Goal: Task Accomplishment & Management: Manage account settings

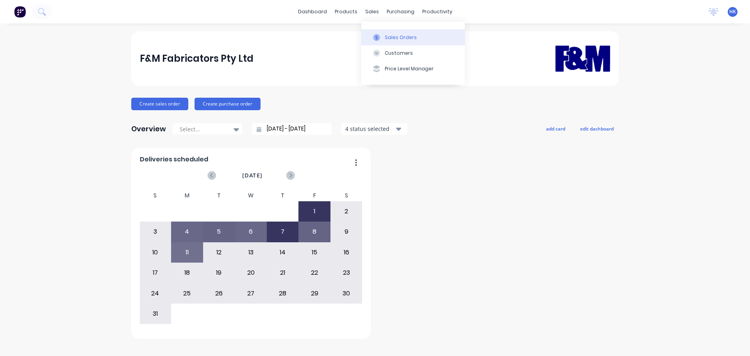
click at [382, 34] on div at bounding box center [377, 37] width 12 height 7
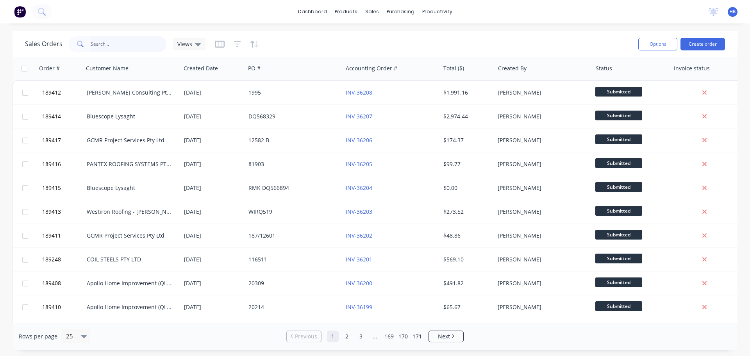
click at [100, 52] on input "text" at bounding box center [129, 44] width 76 height 16
type input "189206"
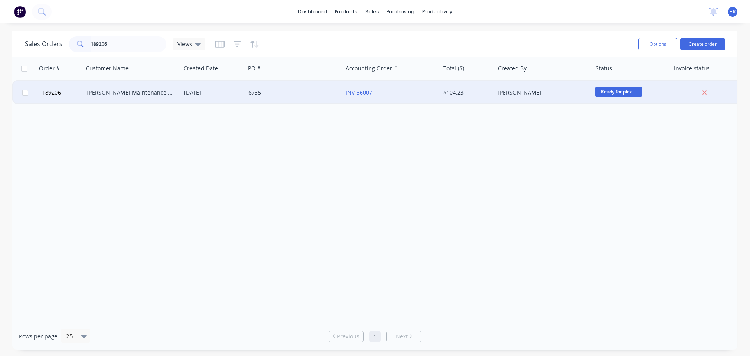
click at [214, 95] on div "[DATE]" at bounding box center [213, 93] width 58 height 8
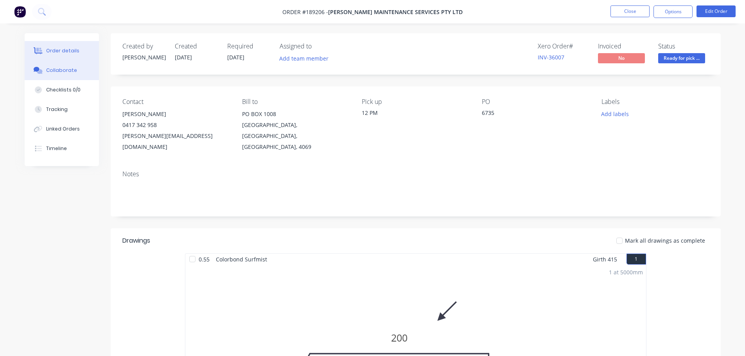
click at [68, 69] on div "Collaborate" at bounding box center [61, 70] width 31 height 7
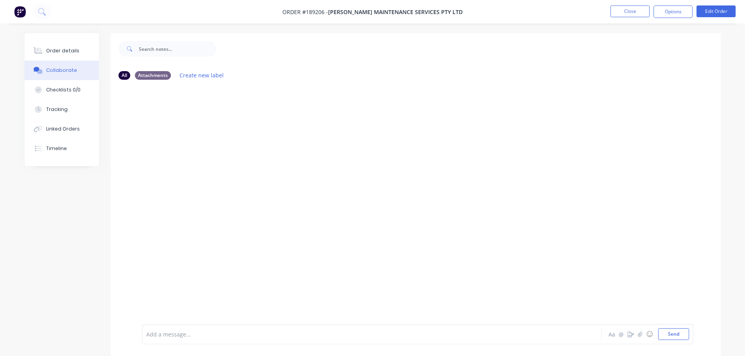
click at [216, 326] on div "Add a message... Aa @ ☺ Send" at bounding box center [417, 334] width 551 height 20
click at [216, 334] on div at bounding box center [350, 334] width 406 height 8
click at [284, 334] on div "Order has been picked up by [PERSON_NAME] at 1:10pm -" at bounding box center [350, 334] width 406 height 8
drag, startPoint x: 301, startPoint y: 331, endPoint x: 269, endPoint y: 338, distance: 32.4
click at [269, 338] on div "Order has been picked up by [PERSON_NAME] at 1:10pm [DATE] Aa @ ☺ Send" at bounding box center [417, 334] width 551 height 20
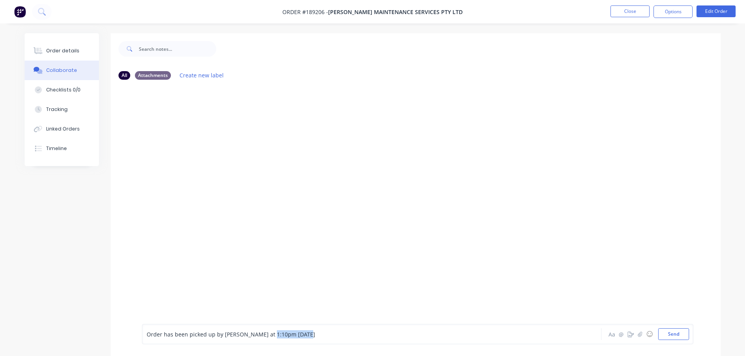
drag, startPoint x: 307, startPoint y: 332, endPoint x: 265, endPoint y: 342, distance: 42.9
click at [265, 342] on div "Order has been picked up by [PERSON_NAME] at 1:10pm [DATE] Aa @ ☺ Send" at bounding box center [417, 334] width 551 height 20
copy span "- [DATE]"
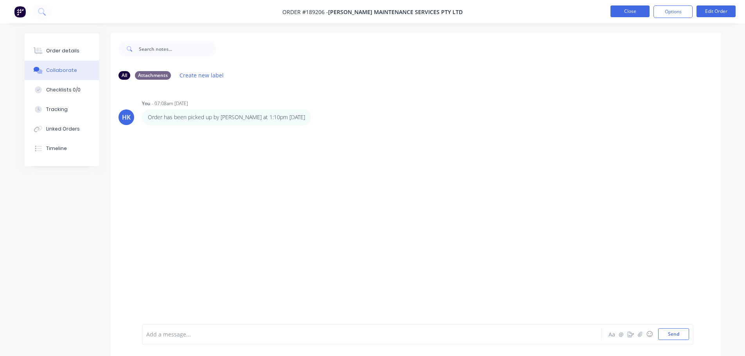
click at [617, 15] on button "Close" at bounding box center [629, 11] width 39 height 12
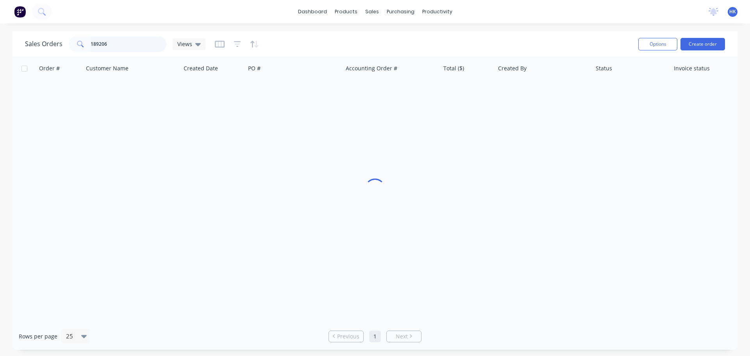
click at [133, 45] on input "189206" at bounding box center [129, 44] width 76 height 16
type input "189270"
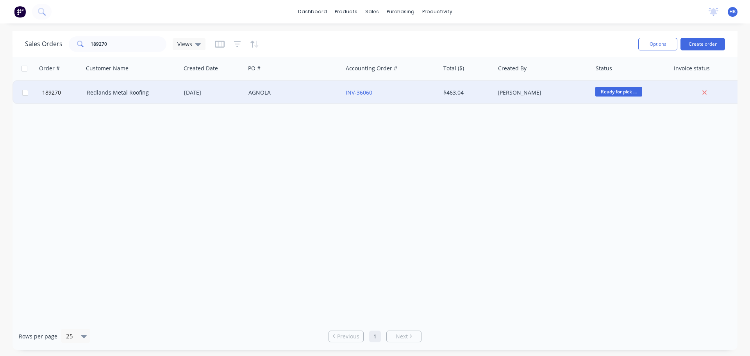
click at [142, 92] on div "Redlands Metal Roofing" at bounding box center [130, 93] width 87 height 8
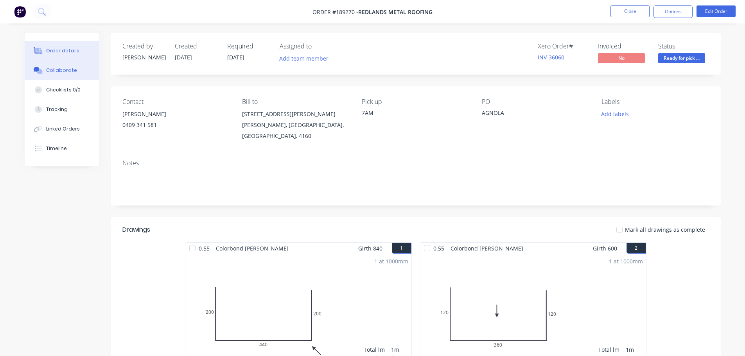
click at [55, 68] on div "Collaborate" at bounding box center [61, 70] width 31 height 7
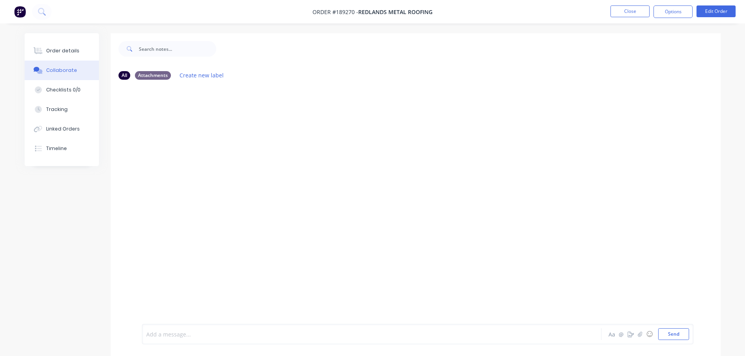
click at [174, 334] on div at bounding box center [350, 334] width 406 height 8
click at [637, 5] on button "Close" at bounding box center [629, 11] width 39 height 12
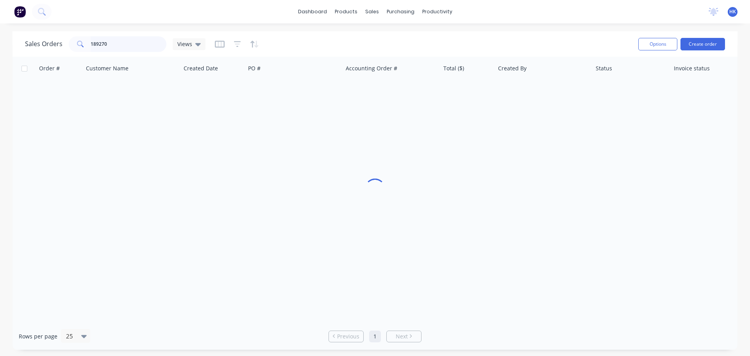
click at [127, 44] on input "189270" at bounding box center [129, 44] width 76 height 16
click at [125, 44] on input "189270" at bounding box center [129, 44] width 76 height 16
click at [125, 43] on input "189270" at bounding box center [129, 44] width 76 height 16
type input "189263"
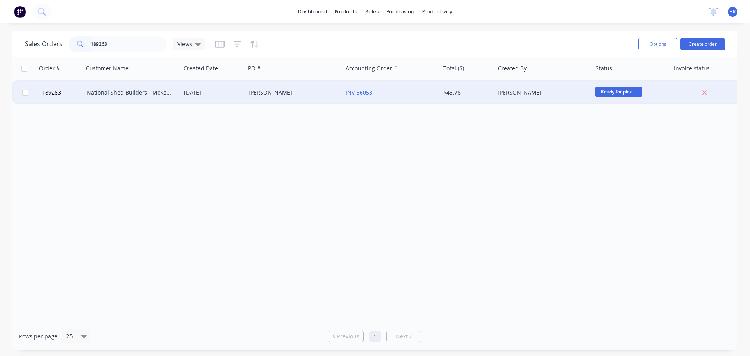
click at [122, 86] on div "National Shed Builders - McKspec Family Trust" at bounding box center [132, 92] width 97 height 23
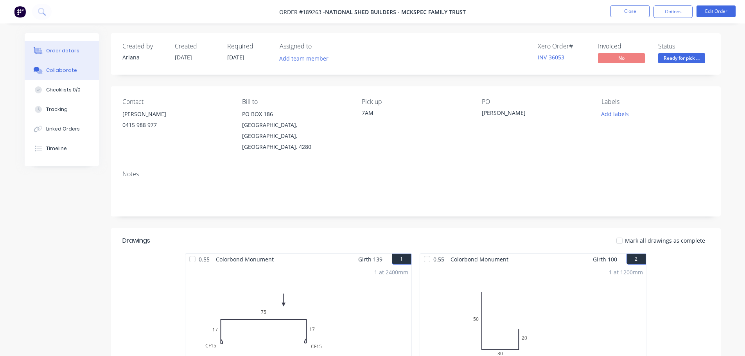
click at [63, 72] on div "Collaborate" at bounding box center [61, 70] width 31 height 7
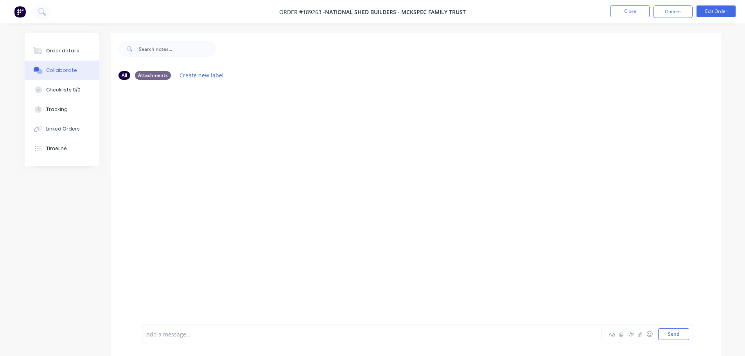
click at [169, 335] on div at bounding box center [350, 334] width 406 height 8
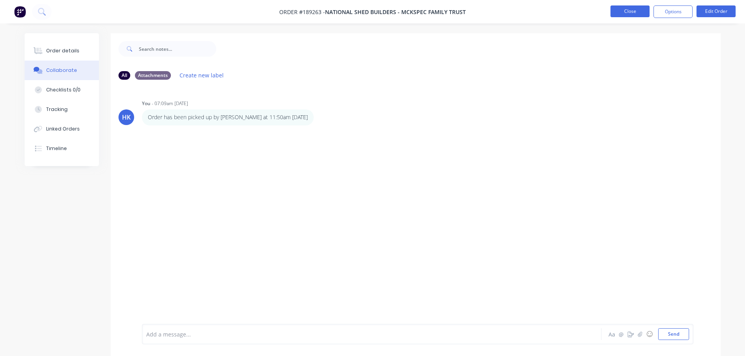
click at [627, 16] on button "Close" at bounding box center [629, 11] width 39 height 12
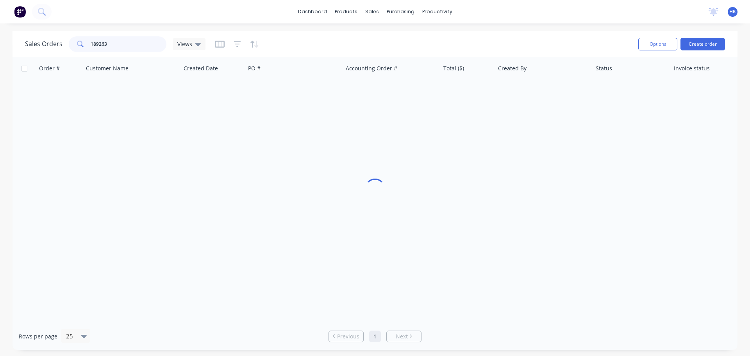
click at [143, 44] on input "189263" at bounding box center [129, 44] width 76 height 16
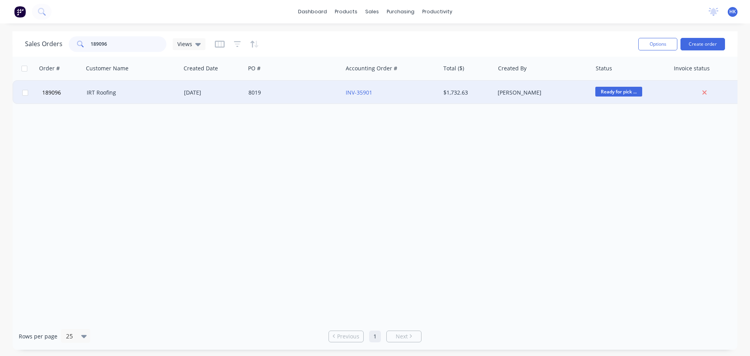
type input "189096"
click at [144, 89] on div "IRT Roofing" at bounding box center [130, 93] width 87 height 8
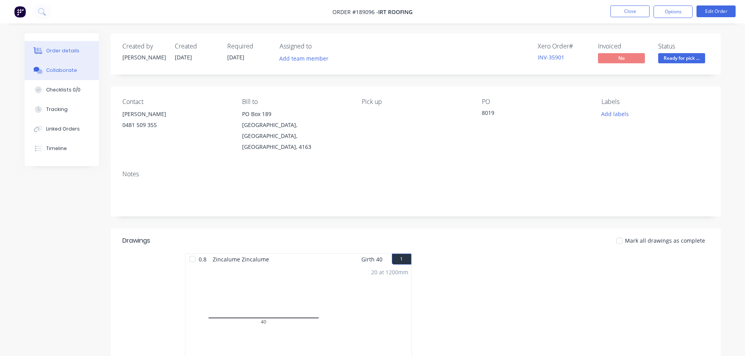
click at [68, 67] on div "Collaborate" at bounding box center [61, 70] width 31 height 7
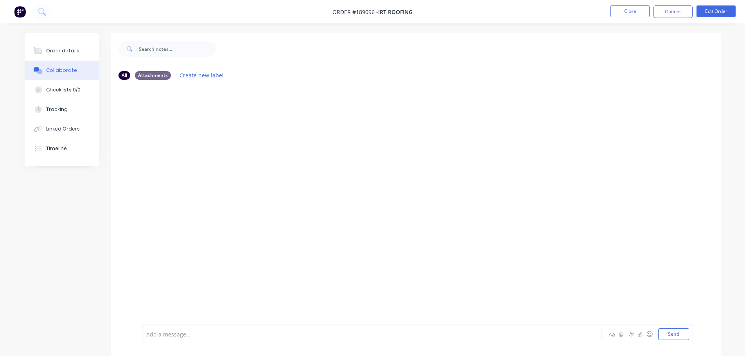
click at [180, 335] on div at bounding box center [350, 334] width 406 height 8
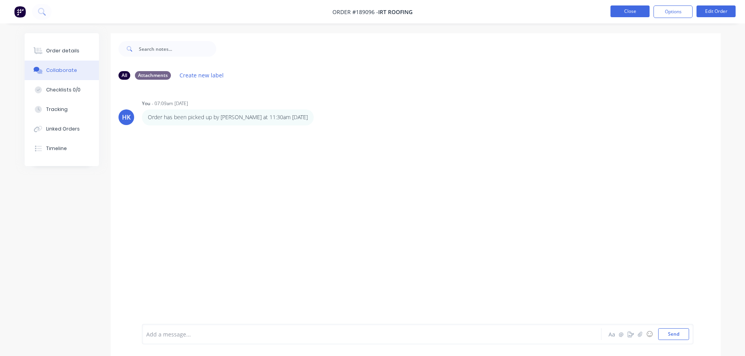
click at [627, 12] on button "Close" at bounding box center [629, 11] width 39 height 12
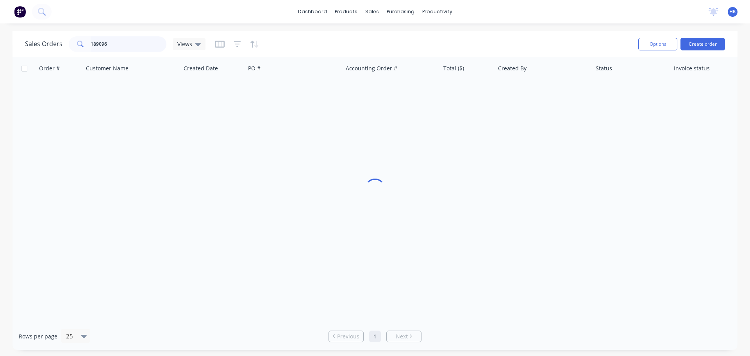
click at [118, 44] on input "189096" at bounding box center [129, 44] width 76 height 16
type input "188464"
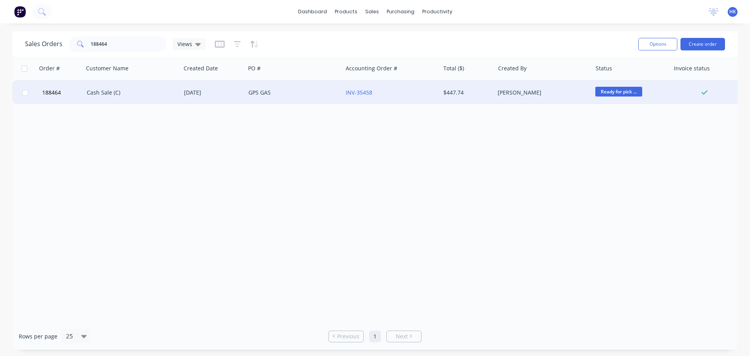
click at [154, 95] on div "Cash Sale (C)" at bounding box center [130, 93] width 87 height 8
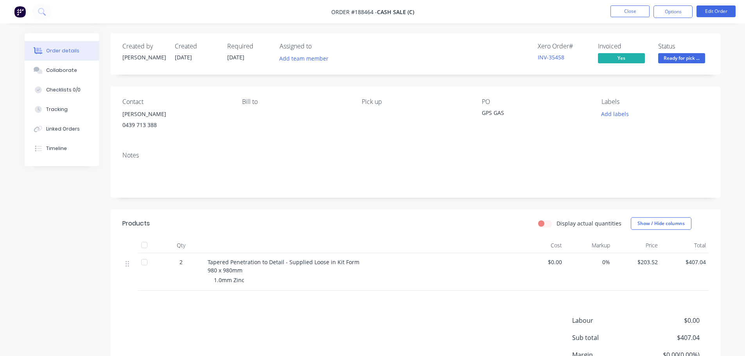
click at [54, 72] on div "Collaborate" at bounding box center [61, 70] width 31 height 7
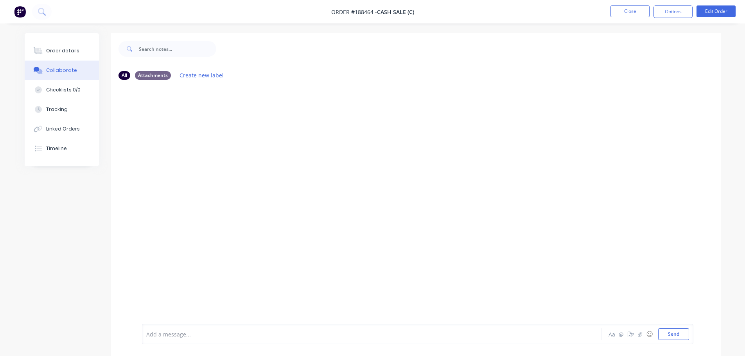
click at [179, 334] on div at bounding box center [350, 334] width 406 height 8
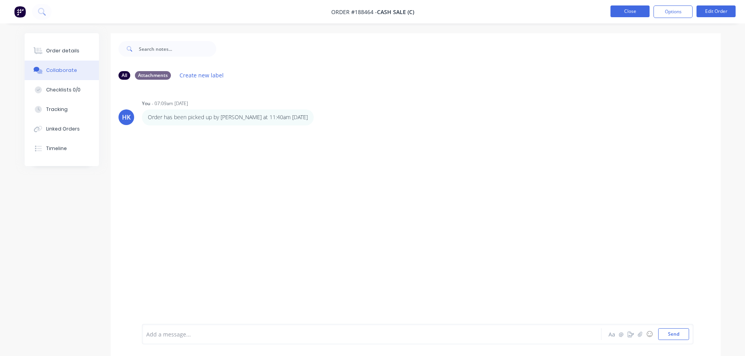
click at [641, 9] on button "Close" at bounding box center [629, 11] width 39 height 12
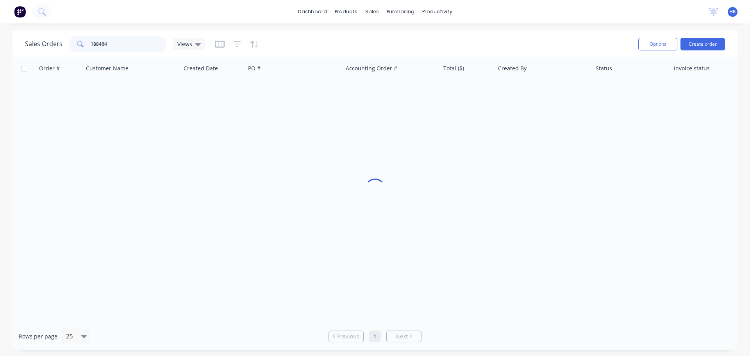
click at [143, 43] on input "188464" at bounding box center [129, 44] width 76 height 16
type input "189310"
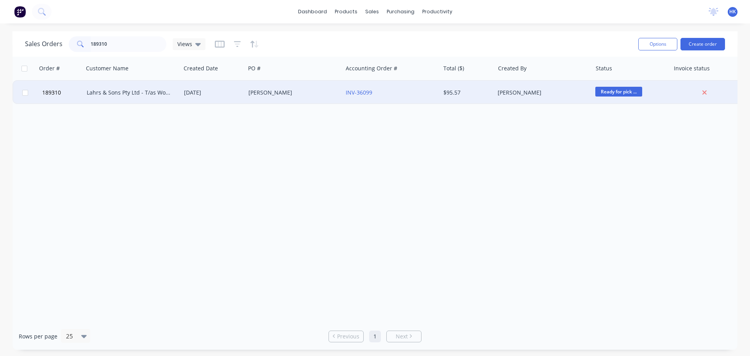
click at [120, 87] on div "Lahrs & Sons Pty Ltd - T/as Wombat Plumbing" at bounding box center [132, 92] width 97 height 23
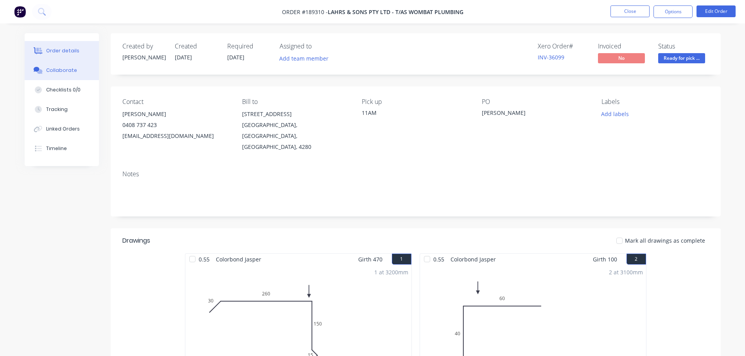
click at [54, 69] on div "Collaborate" at bounding box center [61, 70] width 31 height 7
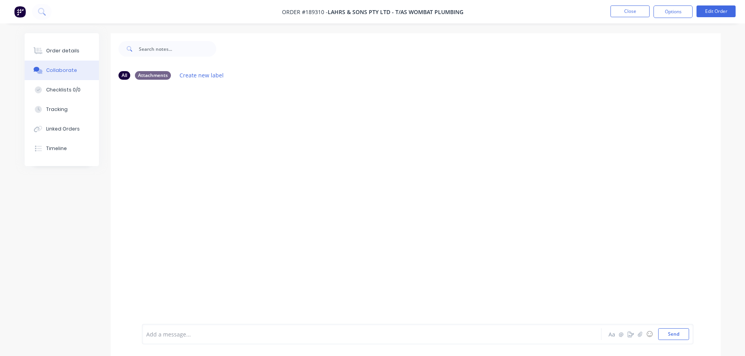
click at [165, 333] on div at bounding box center [350, 334] width 406 height 8
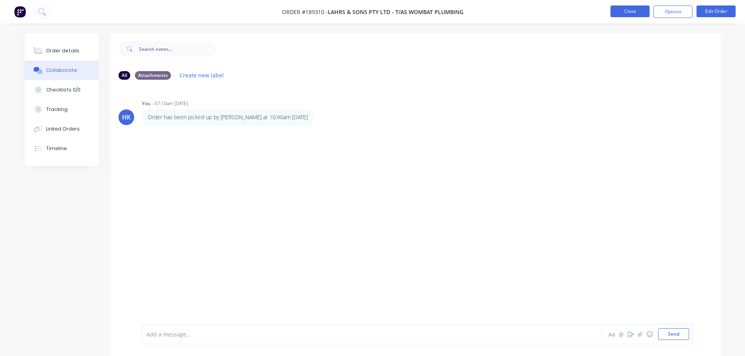
click at [630, 13] on button "Close" at bounding box center [629, 11] width 39 height 12
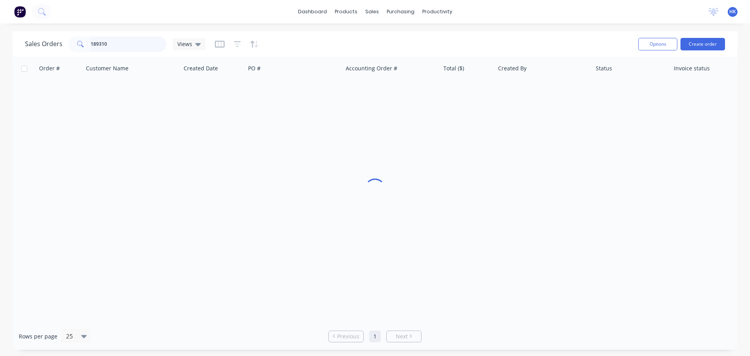
click at [113, 47] on input "189310" at bounding box center [129, 44] width 76 height 16
type input "189323"
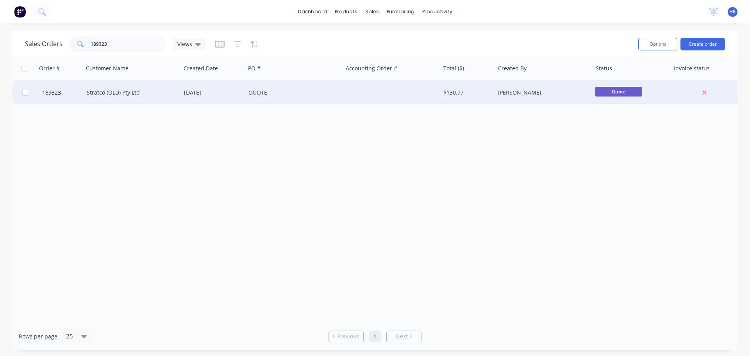
click at [152, 97] on div "Stratco (QLD) Pty Ltd" at bounding box center [132, 92] width 97 height 23
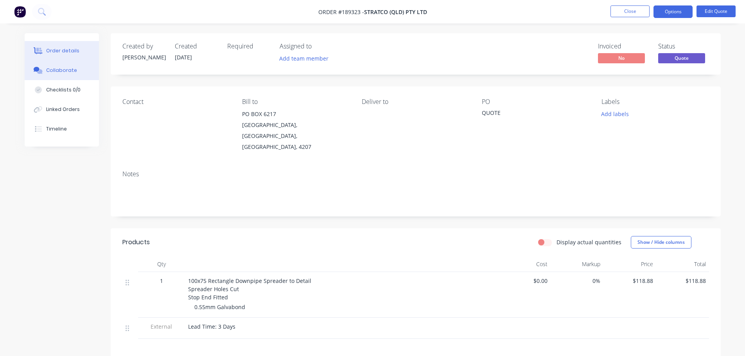
click at [59, 73] on div "Collaborate" at bounding box center [61, 70] width 31 height 7
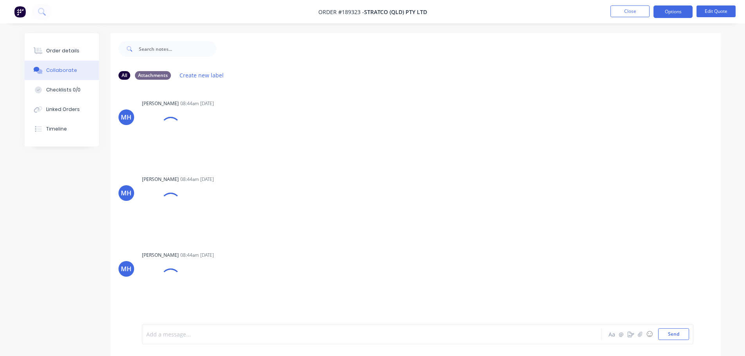
click at [174, 330] on div at bounding box center [350, 334] width 406 height 8
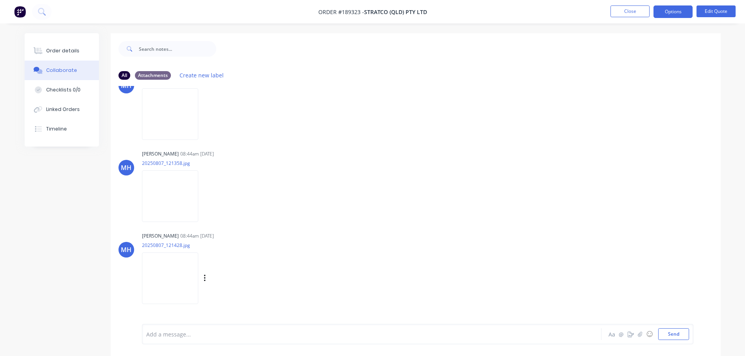
scroll to position [211, 0]
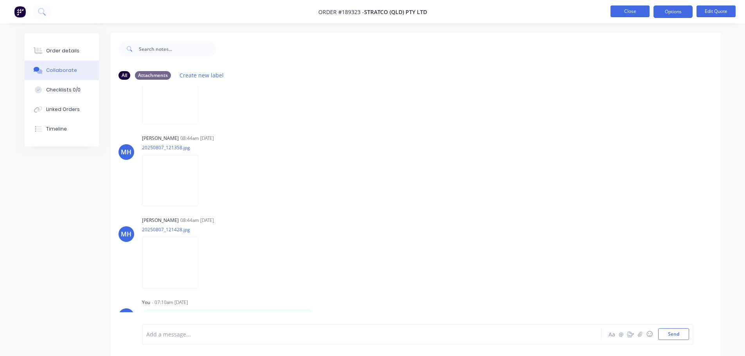
click at [625, 16] on button "Close" at bounding box center [629, 11] width 39 height 12
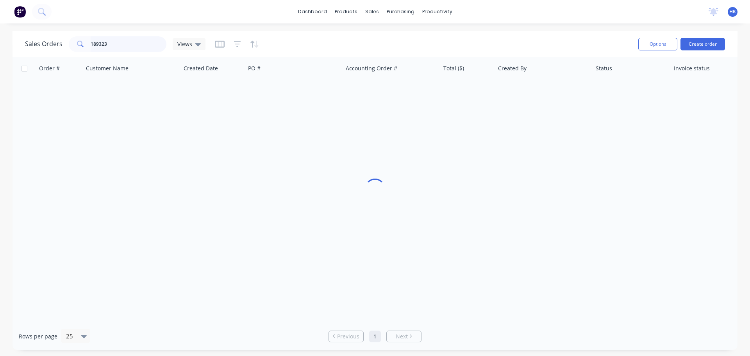
click at [138, 45] on input "189323" at bounding box center [129, 44] width 76 height 16
type input "189309"
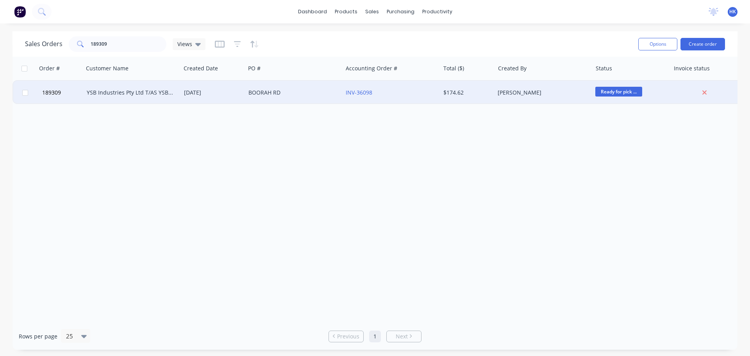
click at [138, 98] on div "YSB Industries Pty Ltd T/AS YSB ROOFING" at bounding box center [132, 92] width 97 height 23
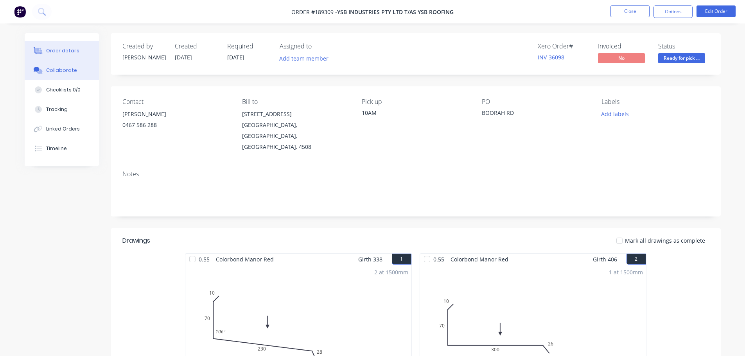
click at [50, 79] on button "Collaborate" at bounding box center [62, 71] width 74 height 20
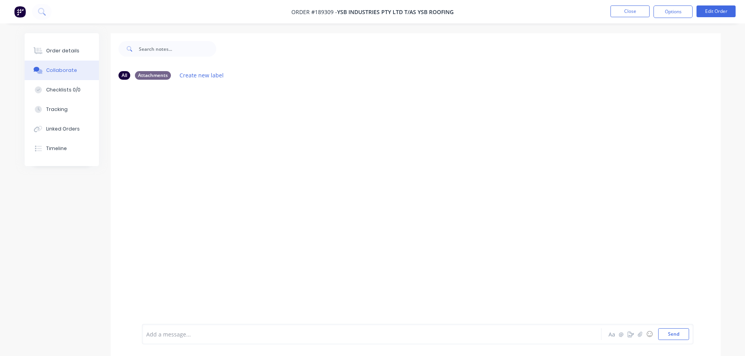
click at [164, 333] on div at bounding box center [350, 334] width 406 height 8
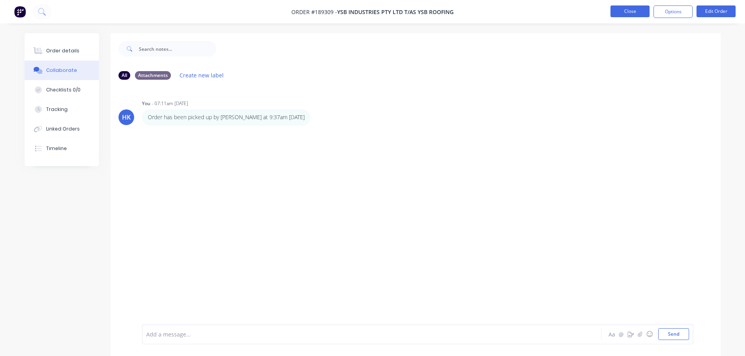
click at [630, 7] on button "Close" at bounding box center [629, 11] width 39 height 12
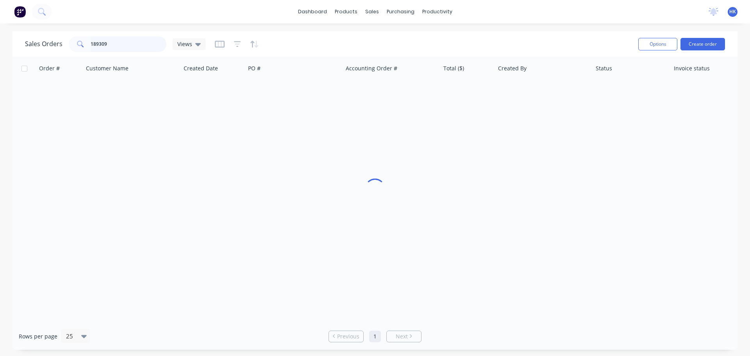
click at [136, 45] on input "189309" at bounding box center [129, 44] width 76 height 16
type input "189207"
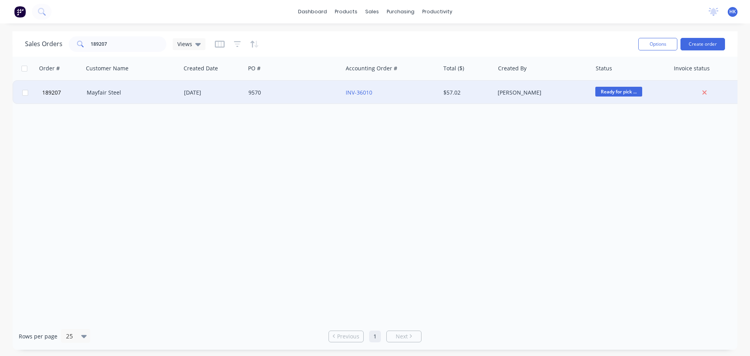
click at [138, 98] on div "Mayfair Steel" at bounding box center [132, 92] width 97 height 23
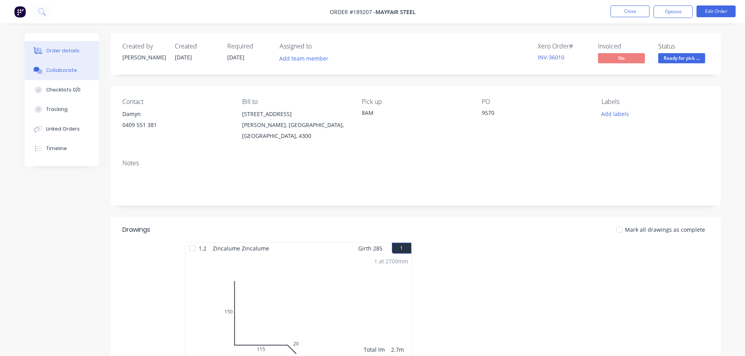
click at [57, 69] on div "Collaborate" at bounding box center [61, 70] width 31 height 7
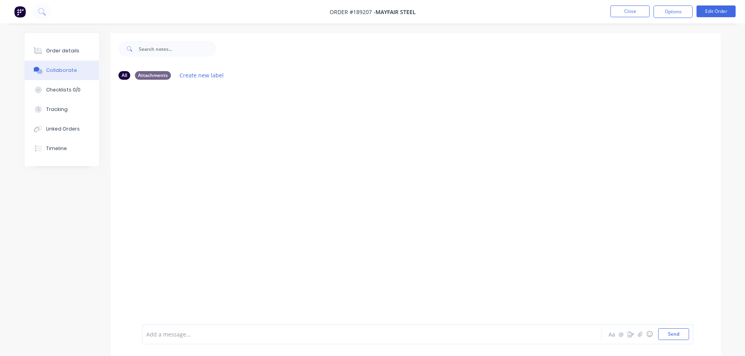
click at [161, 337] on div at bounding box center [350, 334] width 406 height 8
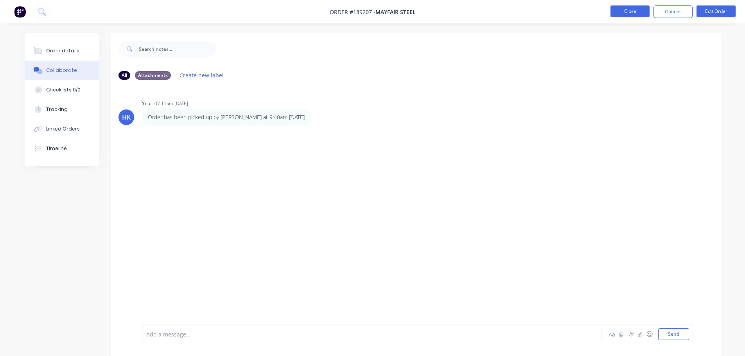
click at [635, 11] on button "Close" at bounding box center [629, 11] width 39 height 12
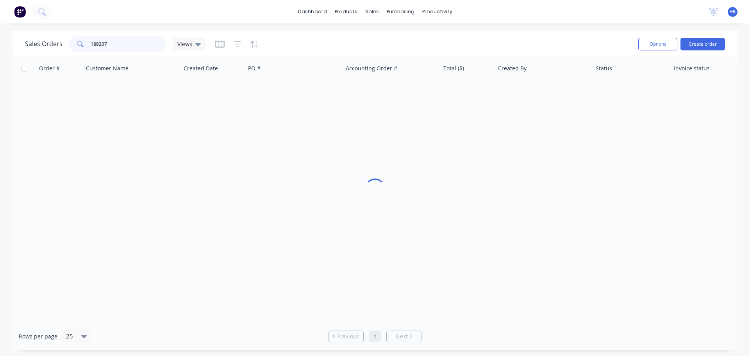
click at [118, 48] on input "189207" at bounding box center [129, 44] width 76 height 16
type input "187744"
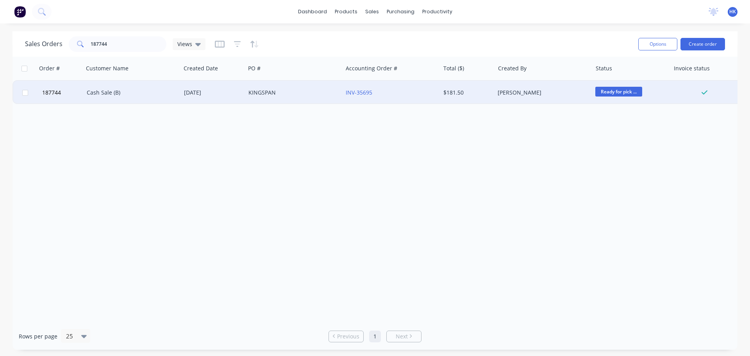
click at [136, 97] on div "Cash Sale (B)" at bounding box center [132, 92] width 97 height 23
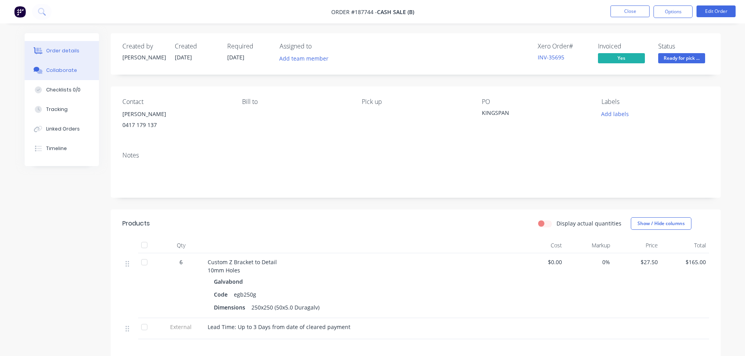
click at [69, 67] on div "Collaborate" at bounding box center [61, 70] width 31 height 7
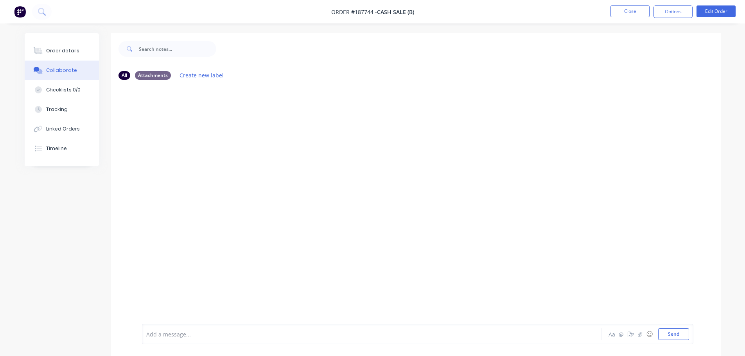
click at [274, 337] on div at bounding box center [350, 334] width 406 height 8
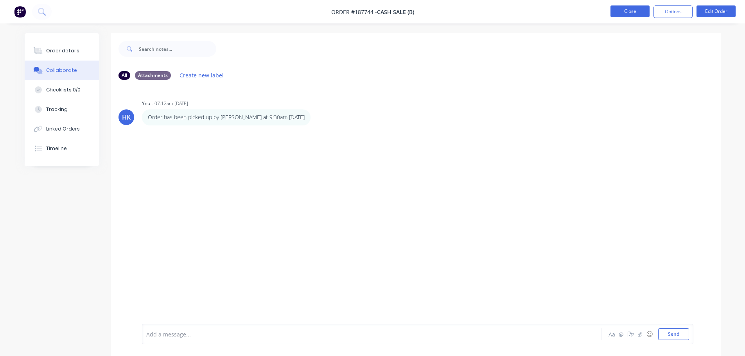
click at [636, 14] on button "Close" at bounding box center [629, 11] width 39 height 12
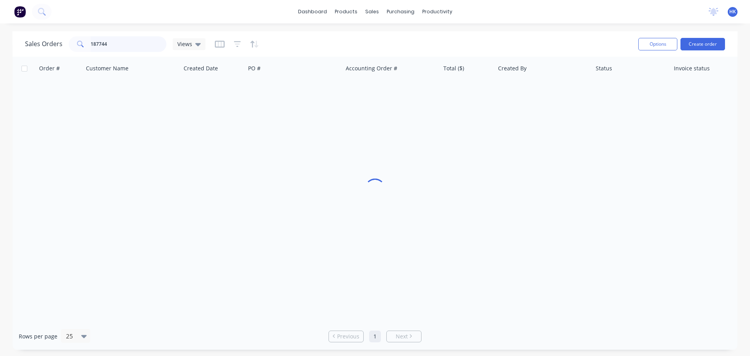
click at [141, 45] on input "187744" at bounding box center [129, 44] width 76 height 16
type input "188672"
click at [106, 98] on div "Results Roofing Pty Ltd" at bounding box center [132, 92] width 97 height 23
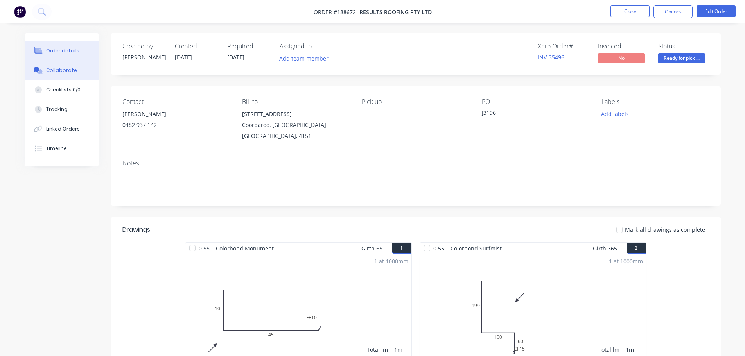
click at [57, 74] on button "Collaborate" at bounding box center [62, 71] width 74 height 20
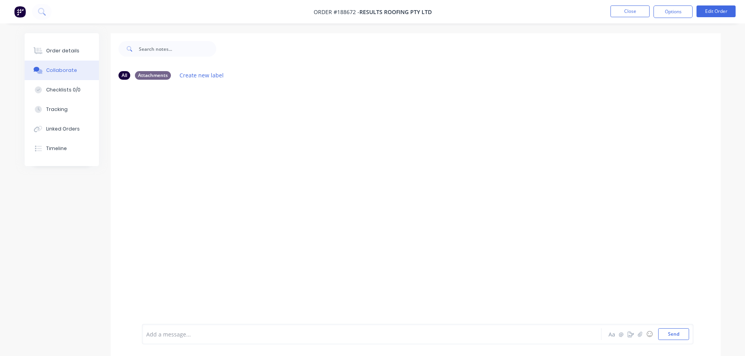
click at [159, 335] on div at bounding box center [350, 334] width 406 height 8
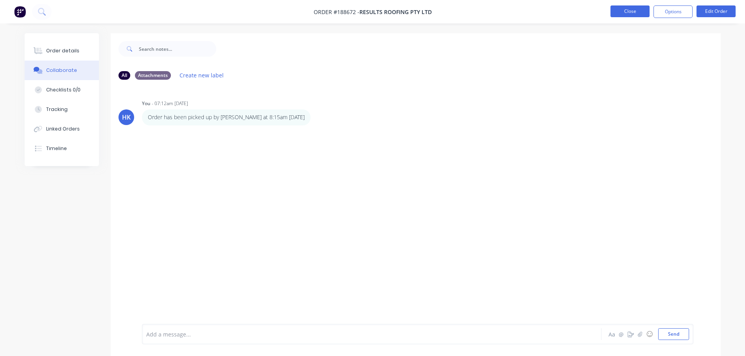
click at [639, 16] on button "Close" at bounding box center [629, 11] width 39 height 12
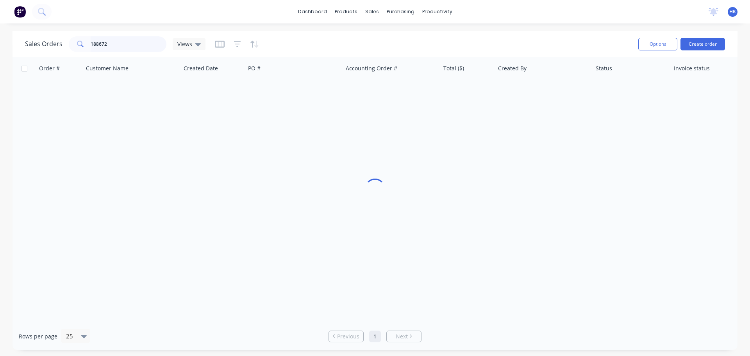
click at [127, 46] on input "188672" at bounding box center [129, 44] width 76 height 16
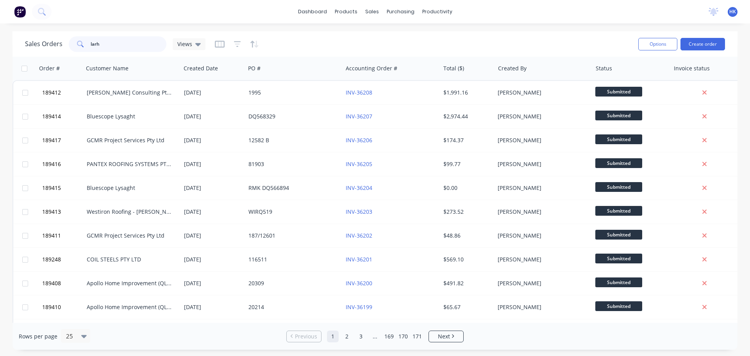
type input "larhs"
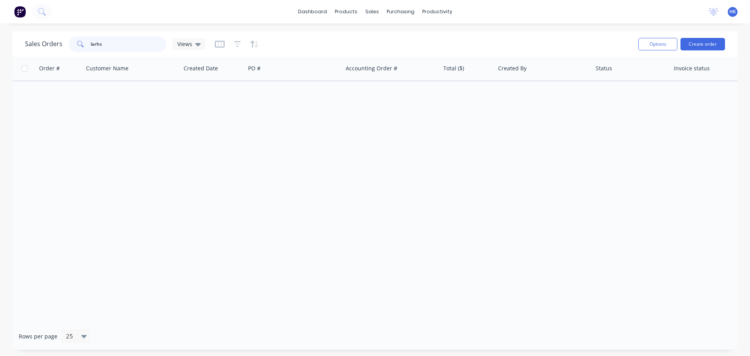
click at [136, 46] on input "larhs" at bounding box center [129, 44] width 76 height 16
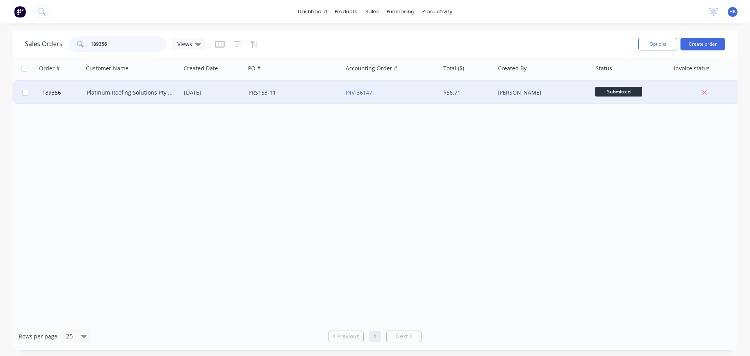
type input "189356"
click at [150, 89] on div "Platinum Roofing Solutions Pty Ltd" at bounding box center [130, 93] width 87 height 8
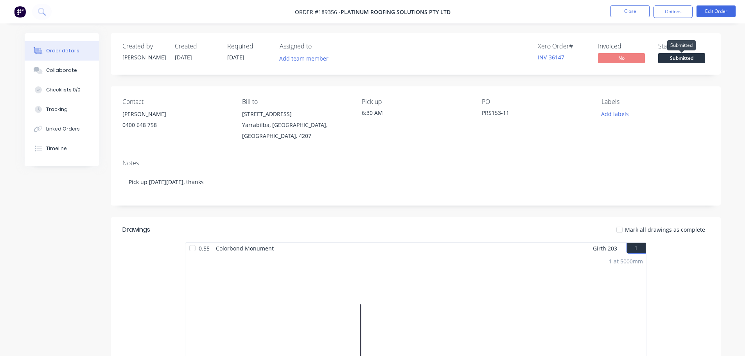
click at [685, 55] on span "Submitted" at bounding box center [681, 58] width 47 height 10
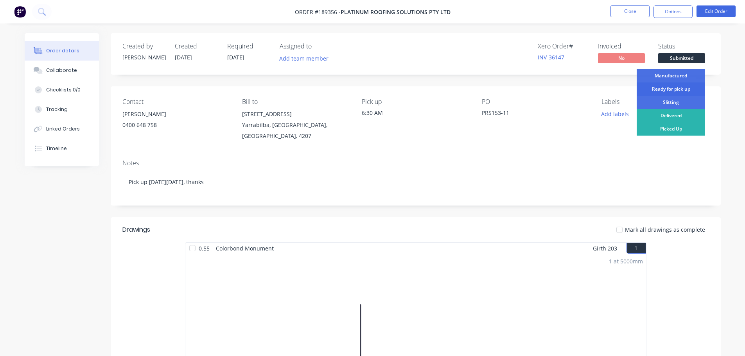
click at [678, 88] on div "Ready for pick up" at bounding box center [670, 88] width 68 height 13
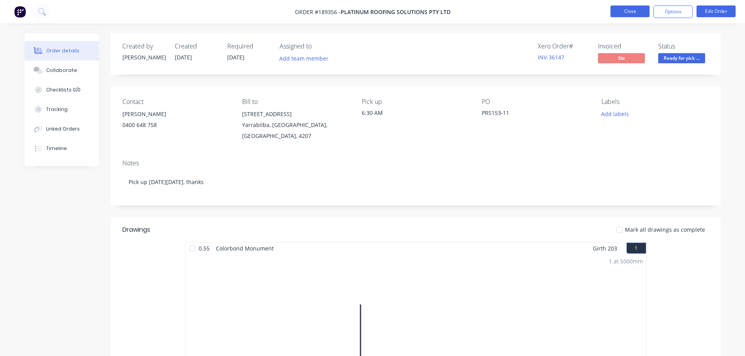
click at [622, 9] on button "Close" at bounding box center [629, 11] width 39 height 12
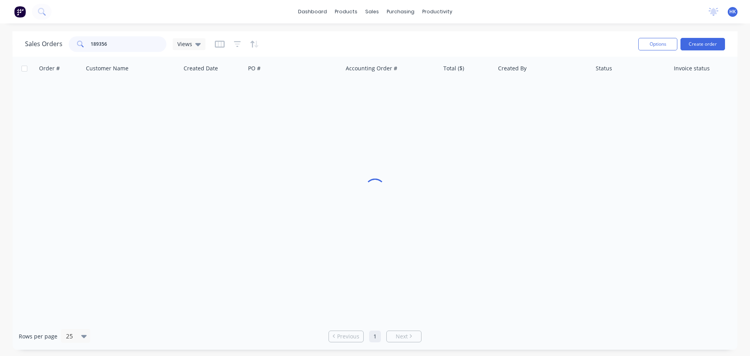
click at [129, 45] on input "189356" at bounding box center [129, 44] width 76 height 16
type input "189322"
click at [243, 79] on div "Created Date" at bounding box center [213, 68] width 64 height 23
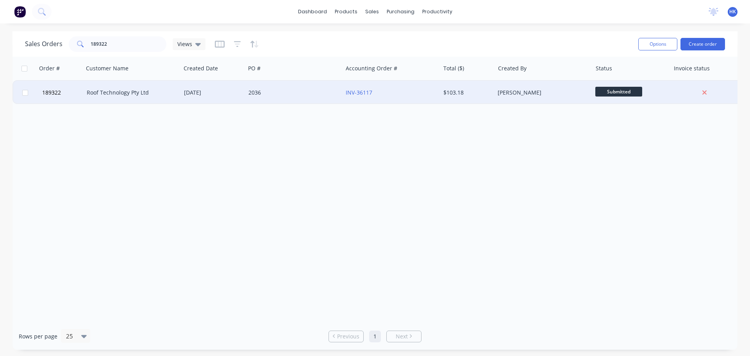
click at [254, 87] on div "2036" at bounding box center [293, 92] width 97 height 23
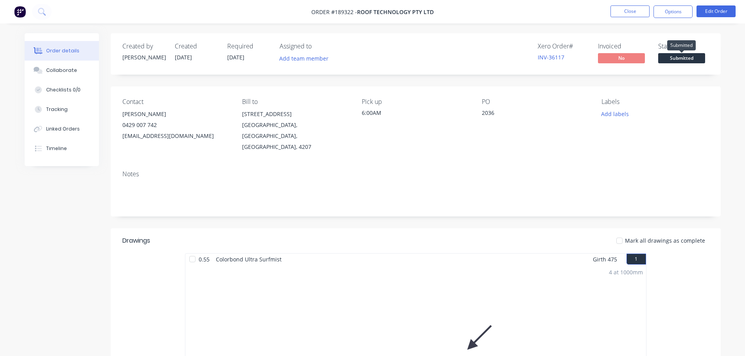
drag, startPoint x: 686, startPoint y: 57, endPoint x: 691, endPoint y: 63, distance: 7.2
click at [687, 57] on span "Submitted" at bounding box center [681, 58] width 47 height 10
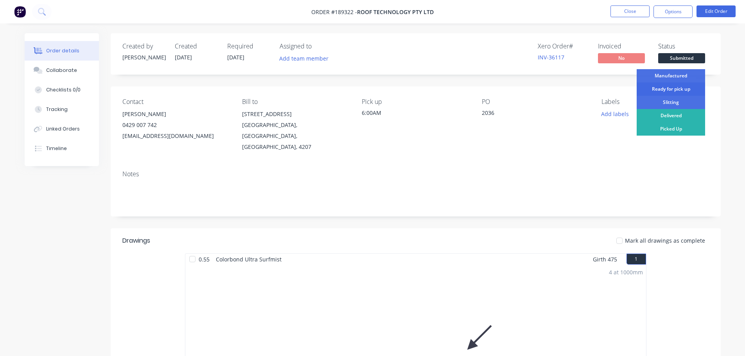
click at [681, 90] on div "Ready for pick up" at bounding box center [670, 88] width 68 height 13
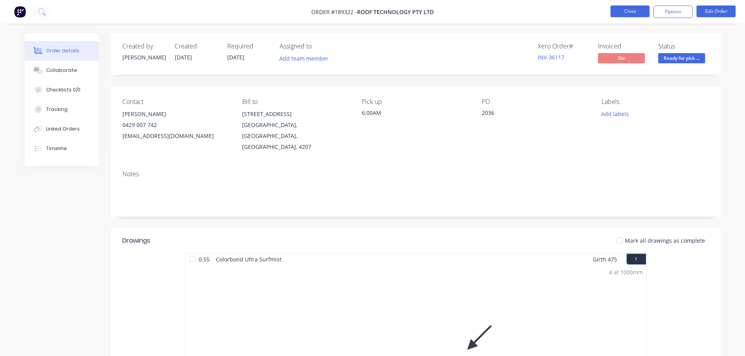
click at [641, 11] on button "Close" at bounding box center [629, 11] width 39 height 12
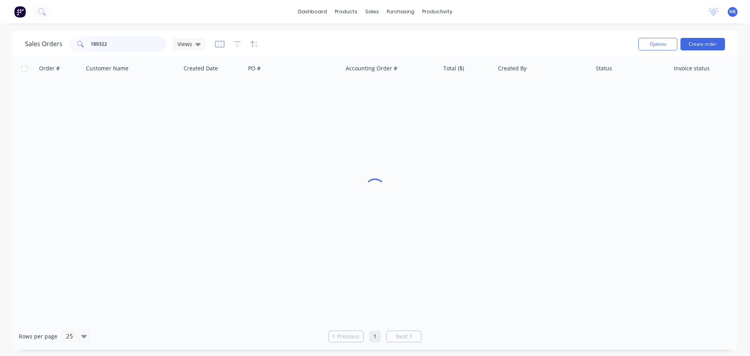
click at [119, 43] on input "189322" at bounding box center [129, 44] width 76 height 16
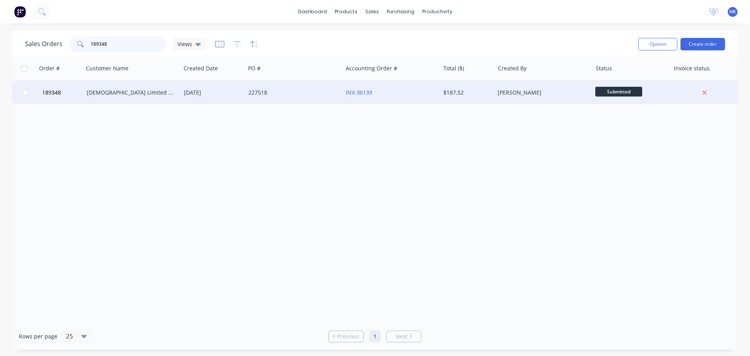
type input "189348"
click at [261, 102] on div "227518" at bounding box center [293, 92] width 97 height 23
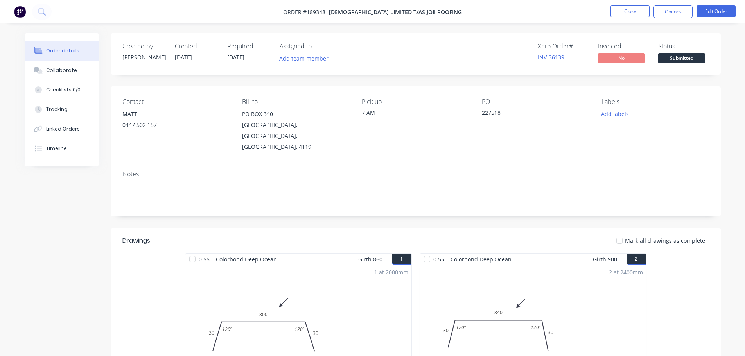
click at [686, 59] on span "Submitted" at bounding box center [681, 58] width 47 height 10
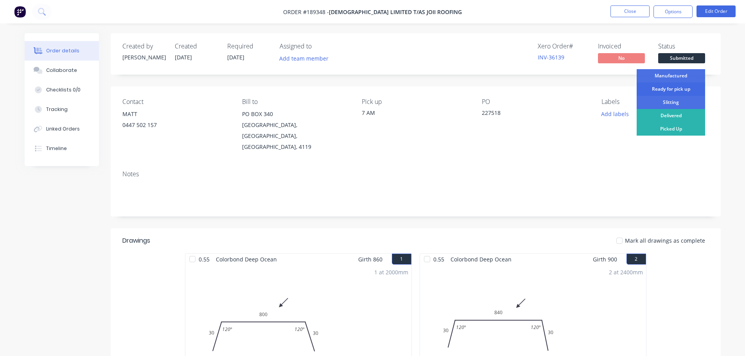
click at [670, 91] on div "Ready for pick up" at bounding box center [670, 88] width 68 height 13
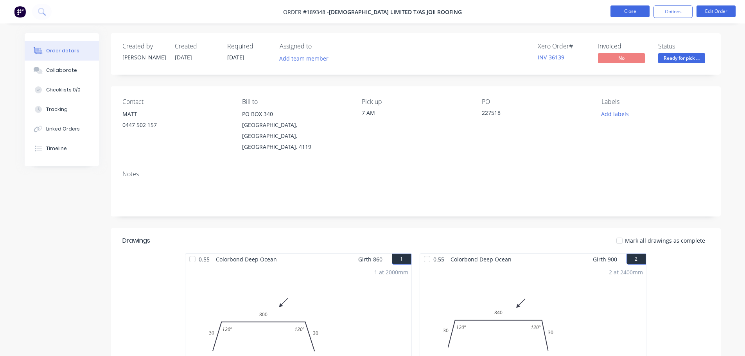
click at [633, 9] on button "Close" at bounding box center [629, 11] width 39 height 12
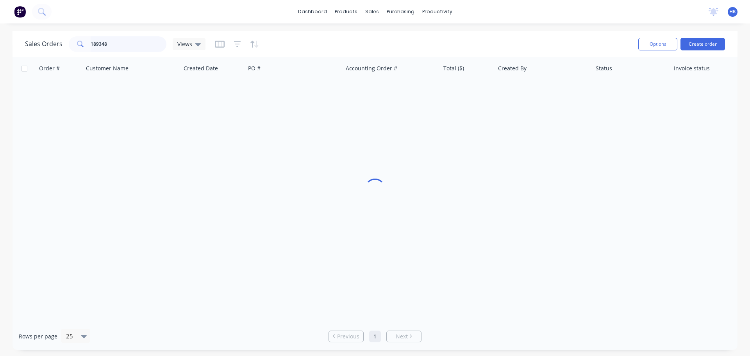
click at [147, 47] on input "189348" at bounding box center [129, 44] width 76 height 16
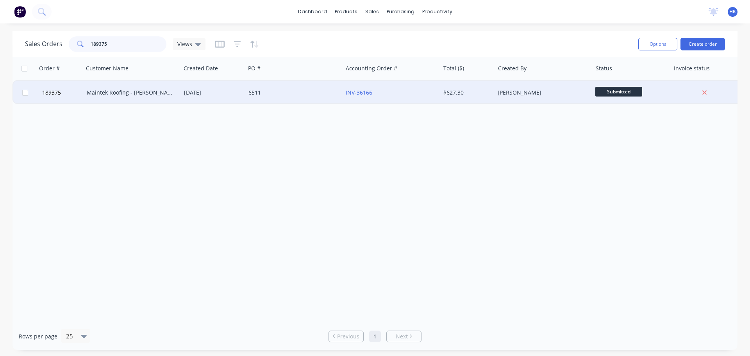
type input "189375"
click at [119, 98] on div "Maintek Roofing - [PERSON_NAME]" at bounding box center [132, 92] width 97 height 23
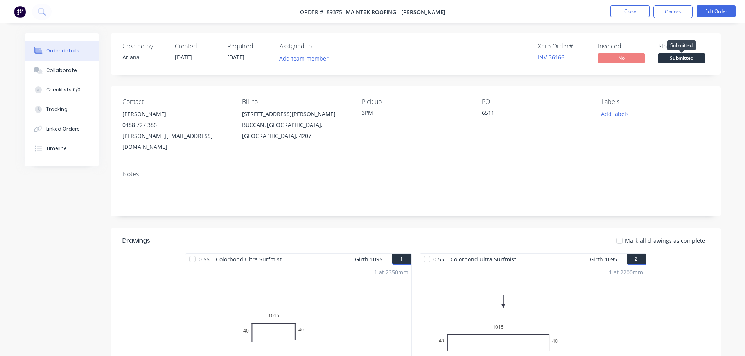
click at [679, 60] on span "Submitted" at bounding box center [681, 58] width 47 height 10
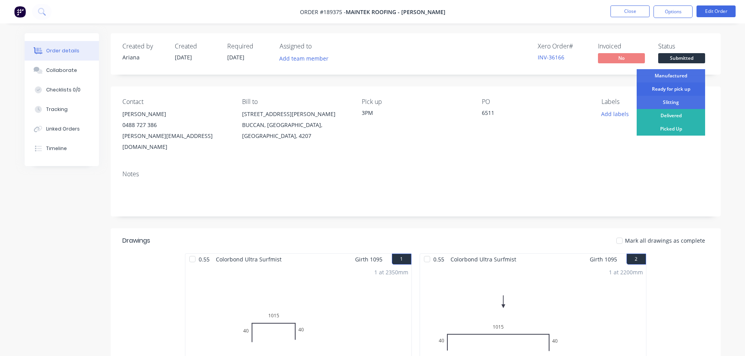
click at [671, 93] on div "Ready for pick up" at bounding box center [670, 88] width 68 height 13
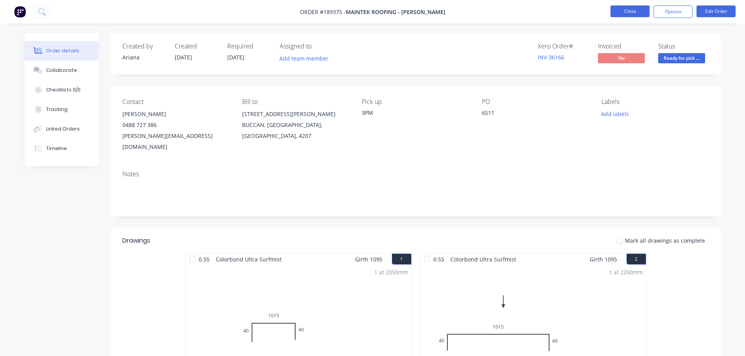
click at [631, 15] on button "Close" at bounding box center [629, 11] width 39 height 12
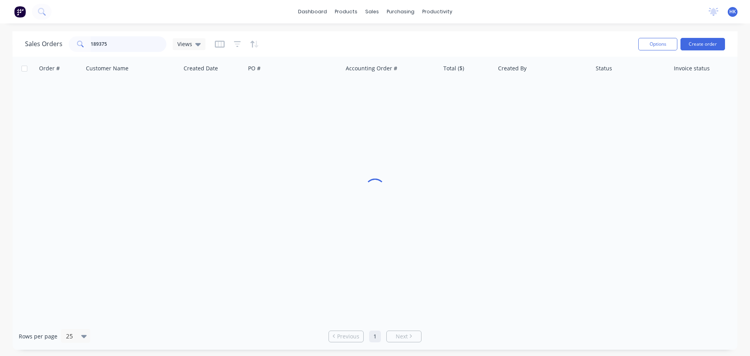
click at [116, 45] on input "189375" at bounding box center [129, 44] width 76 height 16
type input "189359"
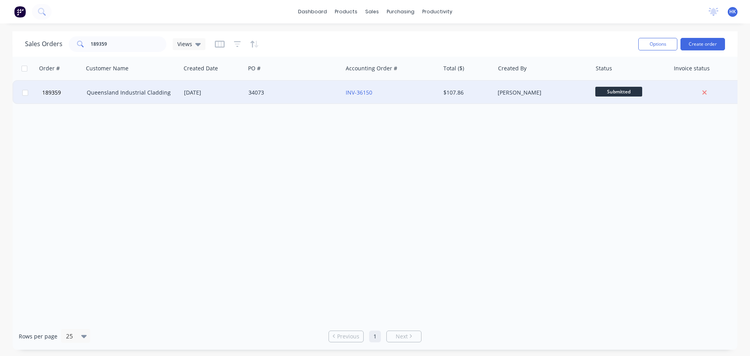
click at [147, 86] on div "Queensland Industrial Cladding" at bounding box center [132, 92] width 97 height 23
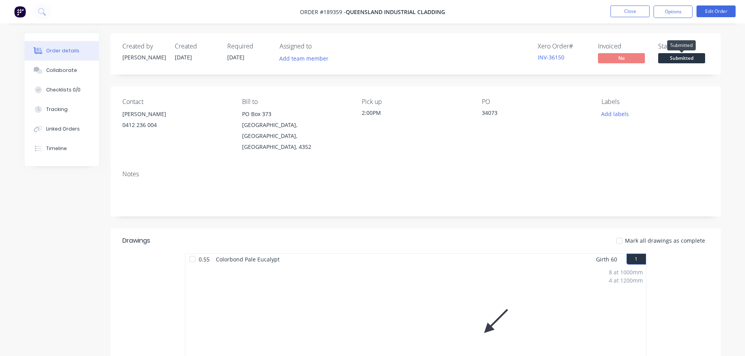
click at [677, 54] on span "Submitted" at bounding box center [681, 58] width 47 height 10
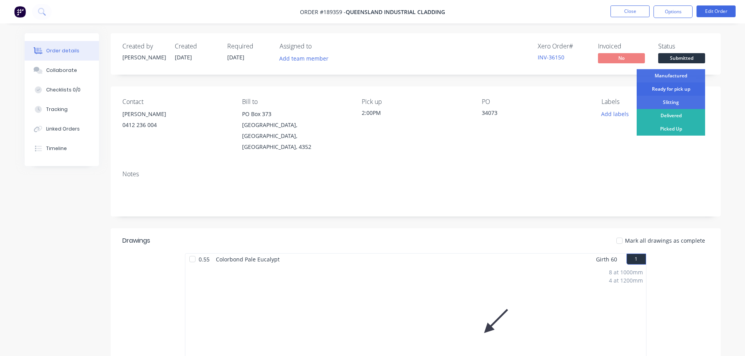
click at [670, 86] on div "Ready for pick up" at bounding box center [670, 88] width 68 height 13
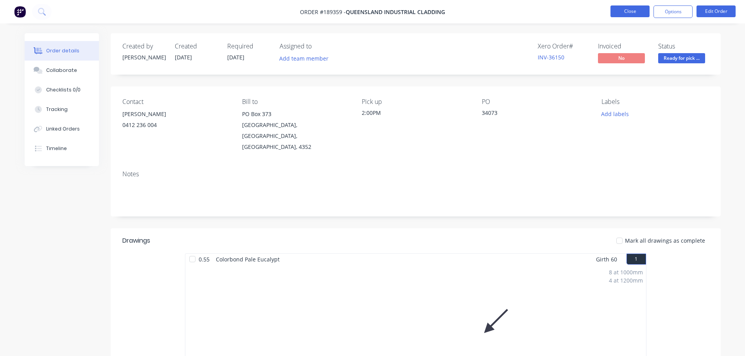
click at [645, 13] on button "Close" at bounding box center [629, 11] width 39 height 12
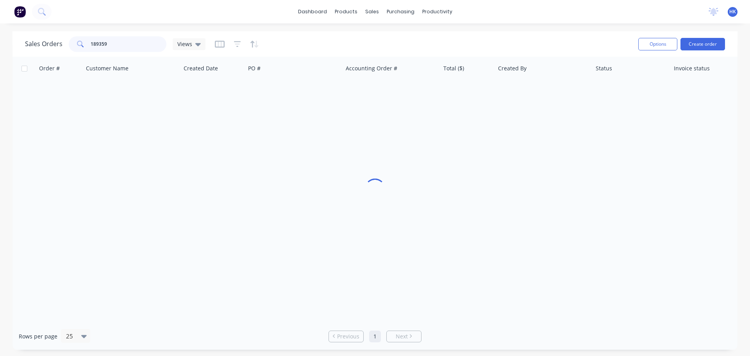
click at [127, 39] on input "189359" at bounding box center [129, 44] width 76 height 16
type input "189347"
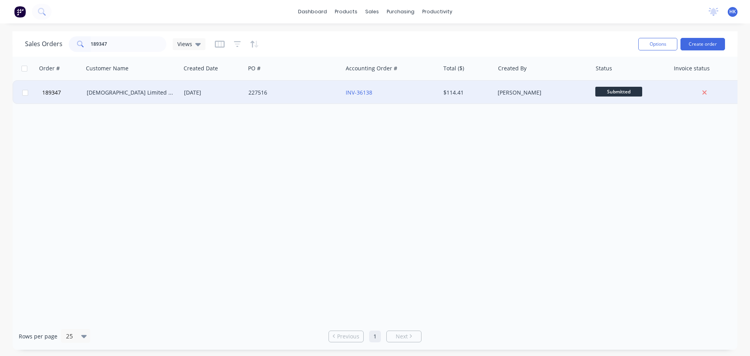
click at [243, 99] on div "[DATE]" at bounding box center [213, 92] width 64 height 23
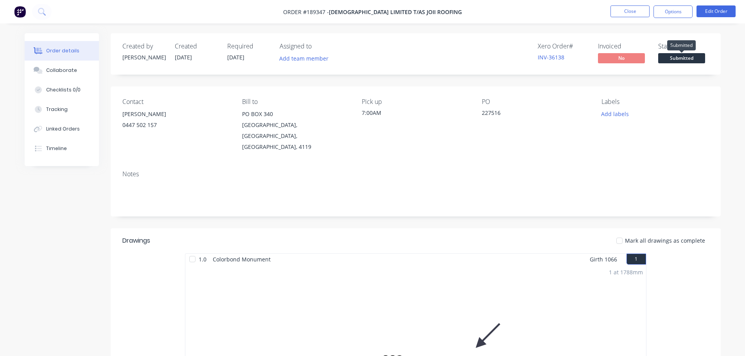
click at [674, 59] on span "Submitted" at bounding box center [681, 58] width 47 height 10
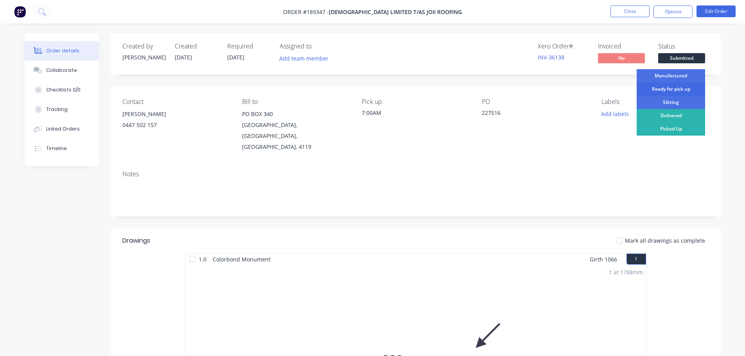
click at [668, 88] on div "Ready for pick up" at bounding box center [670, 88] width 68 height 13
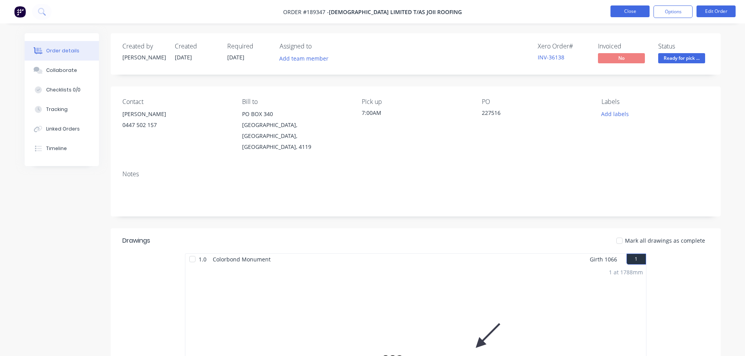
click at [629, 6] on button "Close" at bounding box center [629, 11] width 39 height 12
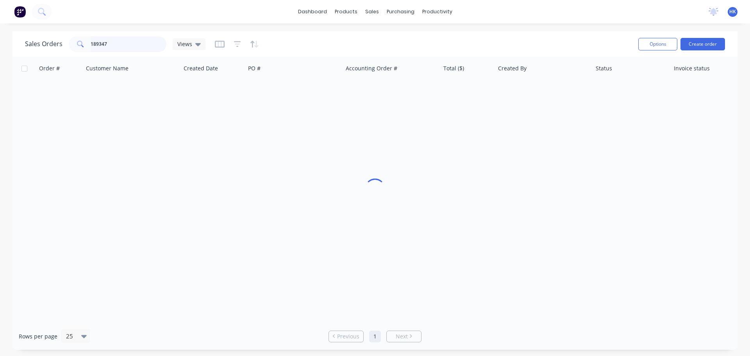
click at [133, 42] on input "189347" at bounding box center [129, 44] width 76 height 16
type input "189406"
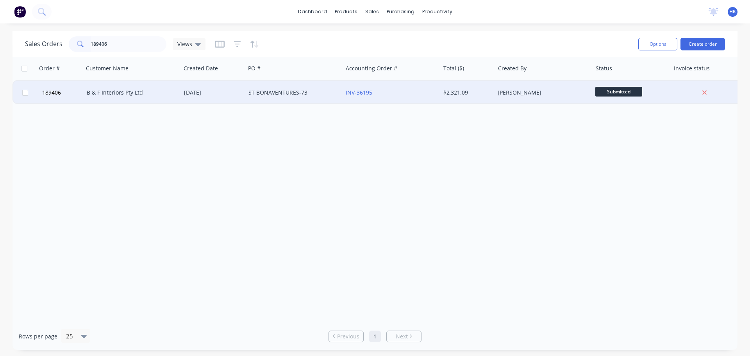
click at [148, 101] on div "B & F Interiors Pty Ltd" at bounding box center [132, 92] width 97 height 23
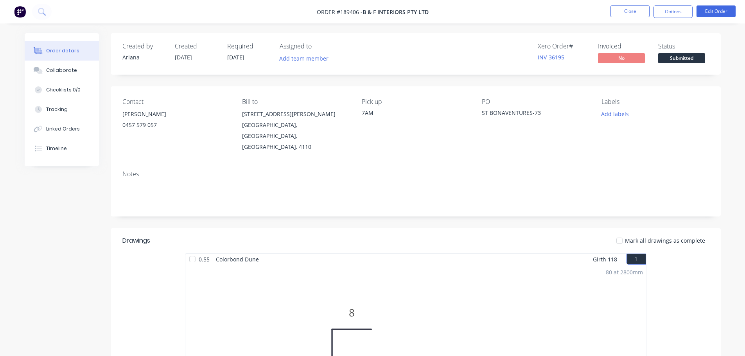
click at [685, 59] on span "Submitted" at bounding box center [681, 58] width 47 height 10
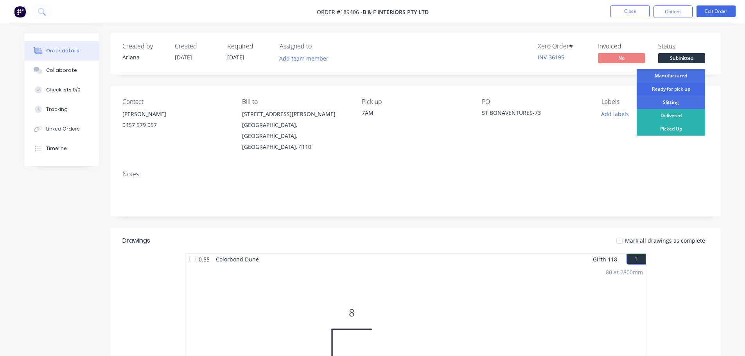
click at [677, 88] on div "Ready for pick up" at bounding box center [670, 88] width 68 height 13
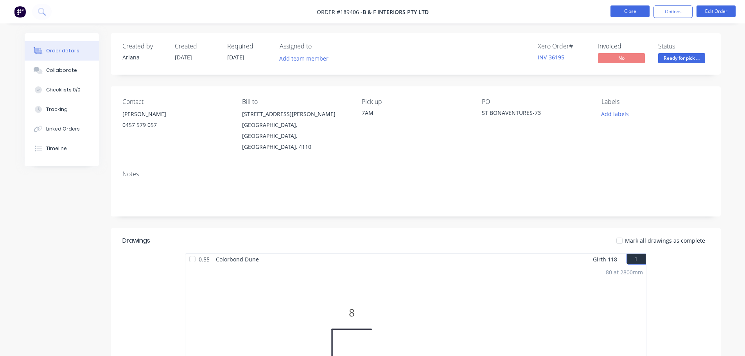
click at [637, 14] on button "Close" at bounding box center [629, 11] width 39 height 12
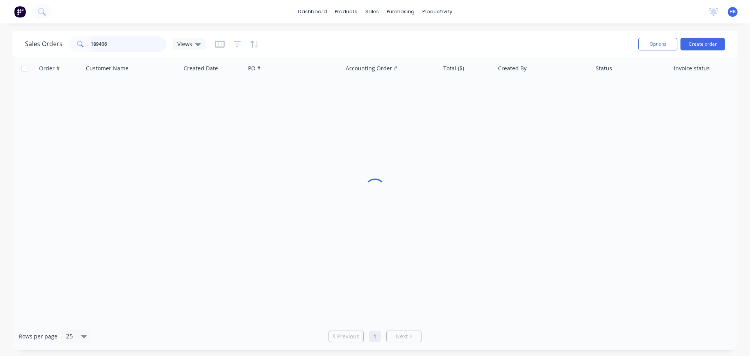
click at [107, 47] on input "189406" at bounding box center [129, 44] width 76 height 16
click at [107, 45] on input "189406" at bounding box center [129, 44] width 76 height 16
type input "1"
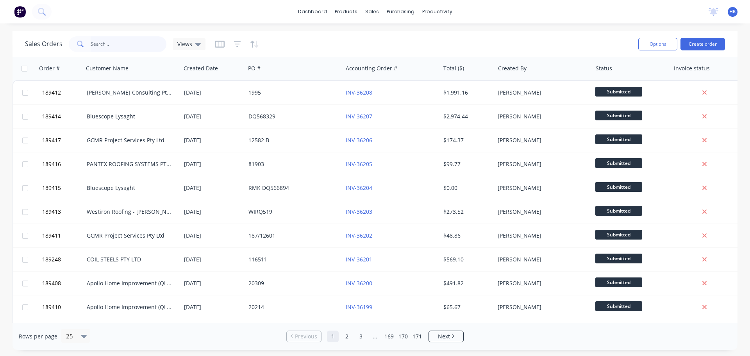
click at [100, 49] on input "text" at bounding box center [129, 44] width 76 height 16
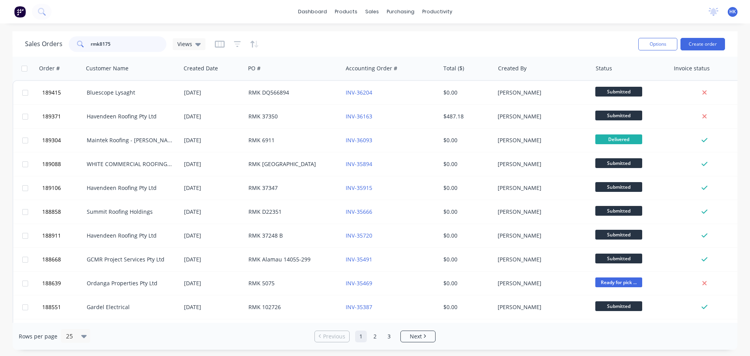
type input "rmk81758"
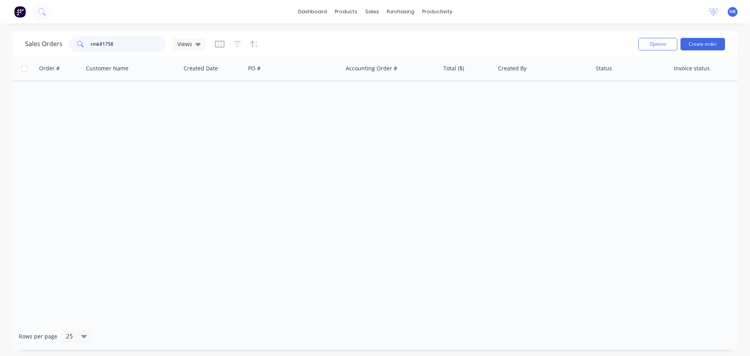
drag, startPoint x: 127, startPoint y: 47, endPoint x: 90, endPoint y: 48, distance: 36.7
click at [91, 48] on input "rmk81758" at bounding box center [129, 44] width 76 height 16
click at [384, 47] on button "Customers" at bounding box center [414, 53] width 104 height 16
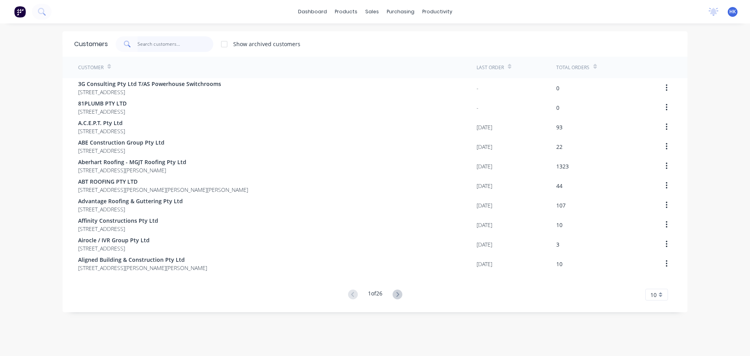
click at [156, 43] on input "text" at bounding box center [176, 44] width 76 height 16
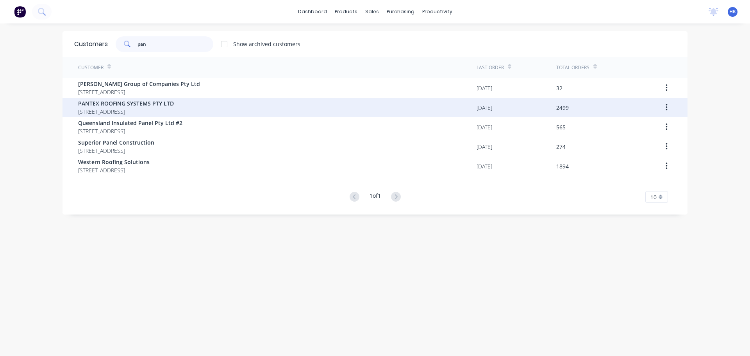
type input "pan"
click at [146, 104] on span "PANTEX ROOFING SYSTEMS PTY LTD" at bounding box center [126, 103] width 96 height 8
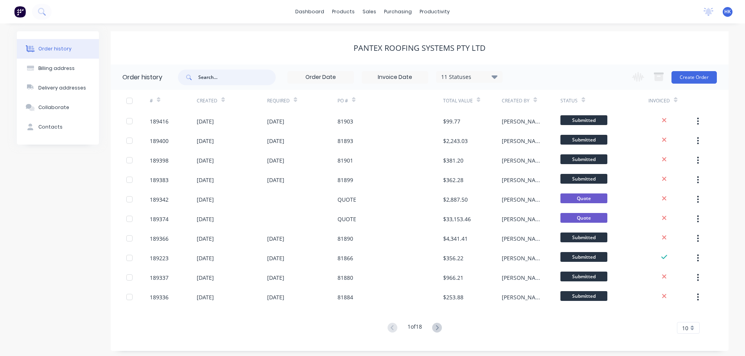
click at [204, 83] on input "text" at bounding box center [236, 78] width 77 height 16
type input "81758"
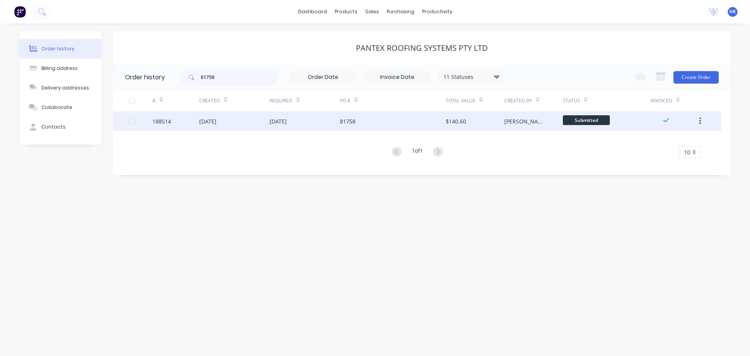
click at [269, 123] on div "[DATE]" at bounding box center [234, 121] width 70 height 20
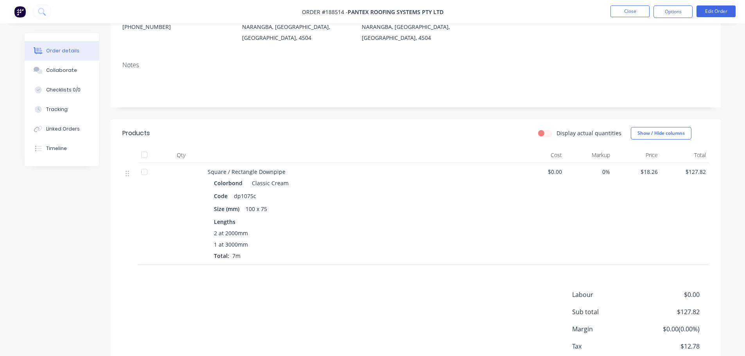
scroll to position [138, 0]
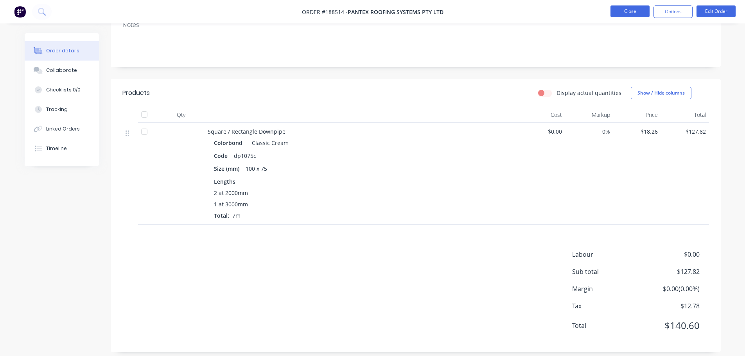
click at [623, 15] on button "Close" at bounding box center [629, 11] width 39 height 12
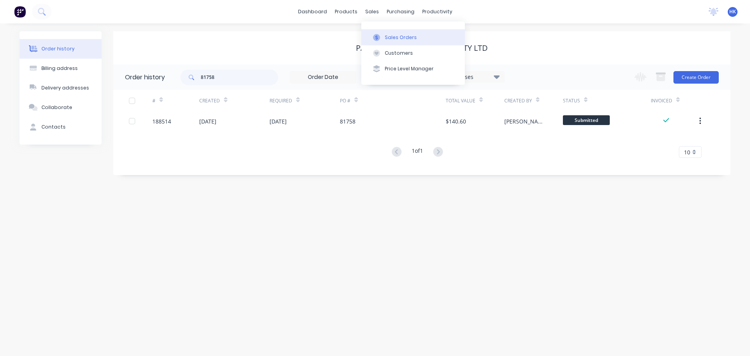
click at [382, 40] on div at bounding box center [377, 37] width 12 height 7
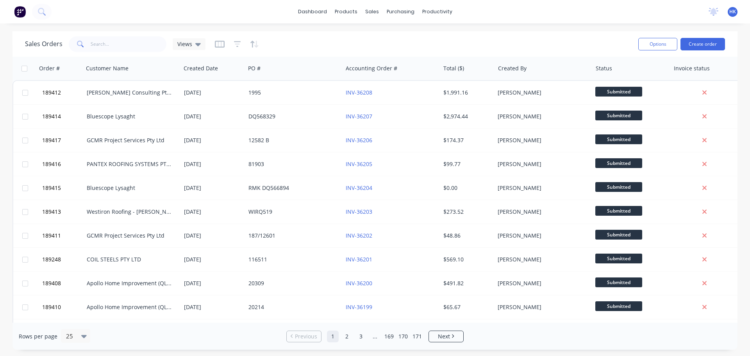
click at [534, 40] on div "Sales Orders Views" at bounding box center [328, 43] width 607 height 19
click at [394, 61] on button "Price Level Manager" at bounding box center [414, 69] width 104 height 16
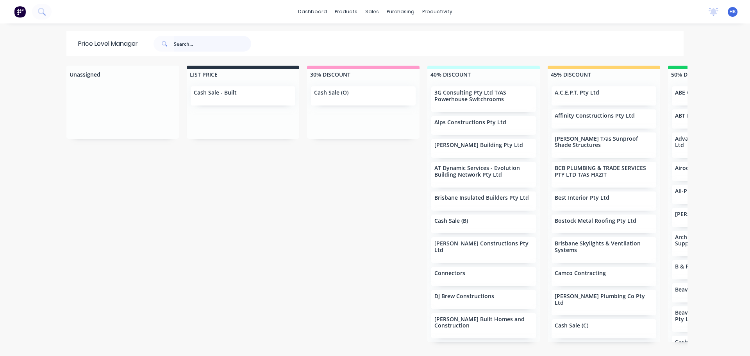
click at [215, 46] on input "text" at bounding box center [212, 44] width 77 height 16
type input "aber"
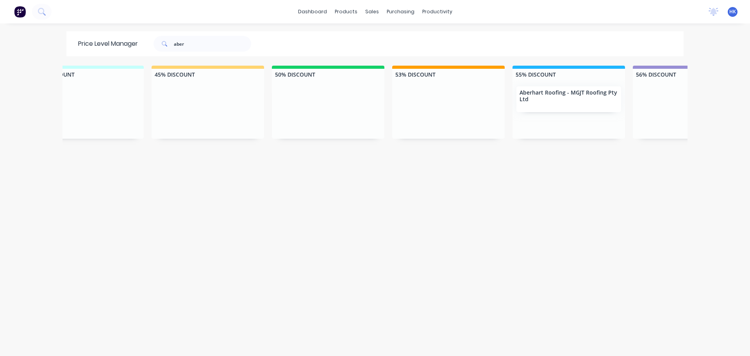
scroll to position [0, 449]
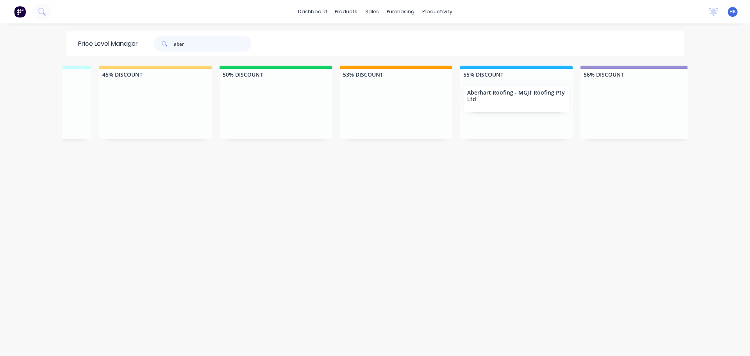
drag, startPoint x: 210, startPoint y: 37, endPoint x: 163, endPoint y: 48, distance: 48.2
click at [163, 48] on div "aber" at bounding box center [203, 44] width 98 height 16
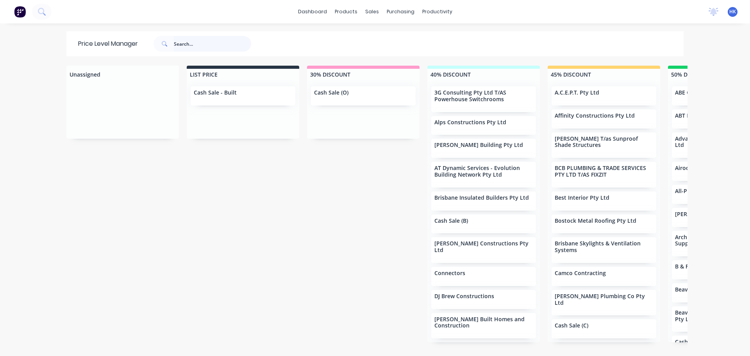
click at [176, 41] on input "text" at bounding box center [212, 44] width 77 height 16
type input "ALPINE"
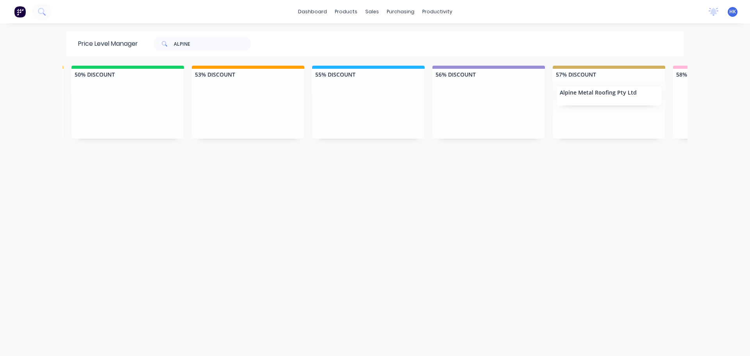
scroll to position [0, 599]
drag, startPoint x: 213, startPoint y: 41, endPoint x: 140, endPoint y: 53, distance: 73.7
click at [140, 53] on div "Price Level Manager ALPINE" at bounding box center [168, 43] width 204 height 25
type input "BEAVIS"
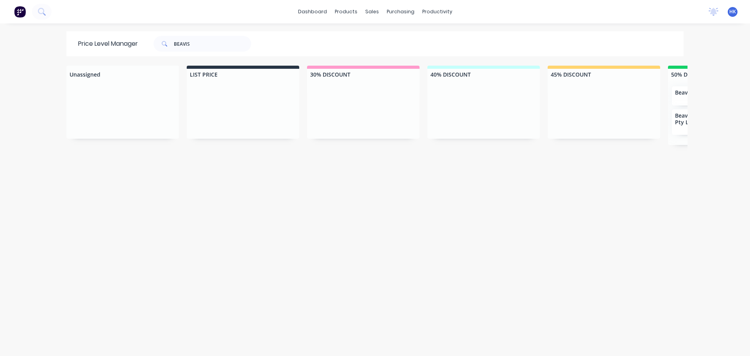
drag, startPoint x: 163, startPoint y: 349, endPoint x: 210, endPoint y: 349, distance: 47.7
click at [211, 349] on div "Unassigned LIST PRICE 30% DISCOUNT 40% DISCOUNT 45% DISCOUNT 50% DISCOUNT Beavi…" at bounding box center [375, 211] width 625 height 290
drag, startPoint x: 210, startPoint y: 349, endPoint x: 216, endPoint y: 351, distance: 6.0
click at [216, 351] on div "Unassigned LIST PRICE 30% DISCOUNT 40% DISCOUNT 45% DISCOUNT 50% DISCOUNT Beavi…" at bounding box center [375, 211] width 625 height 290
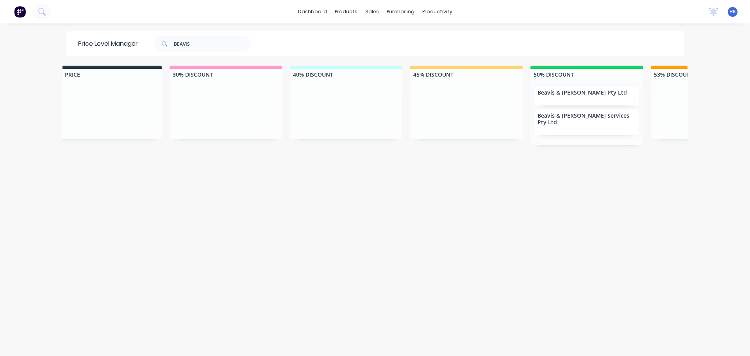
scroll to position [0, 166]
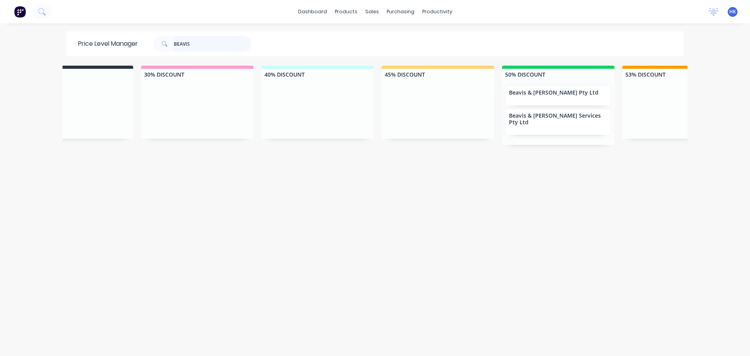
drag, startPoint x: 214, startPoint y: 41, endPoint x: 151, endPoint y: 54, distance: 64.2
click at [151, 54] on div "Price Level Manager BEAVIS" at bounding box center [168, 43] width 204 height 25
type input "BODER"
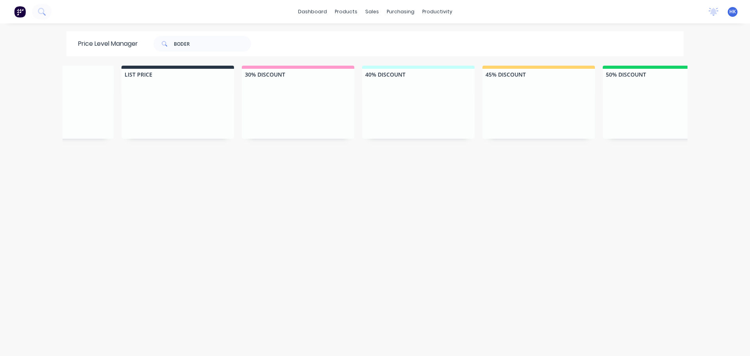
scroll to position [0, 51]
click at [220, 45] on input "BODER" at bounding box center [212, 44] width 77 height 16
type input "BORDER"
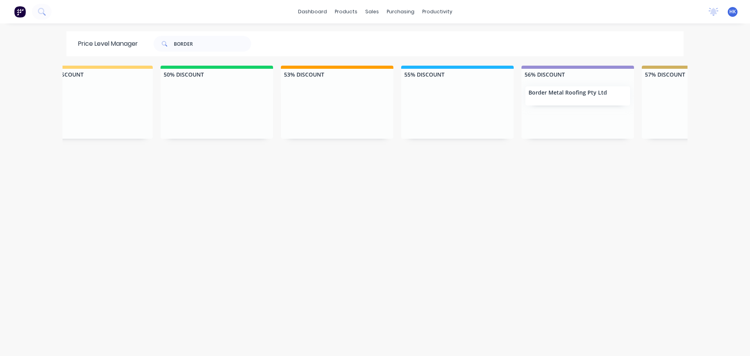
scroll to position [0, 537]
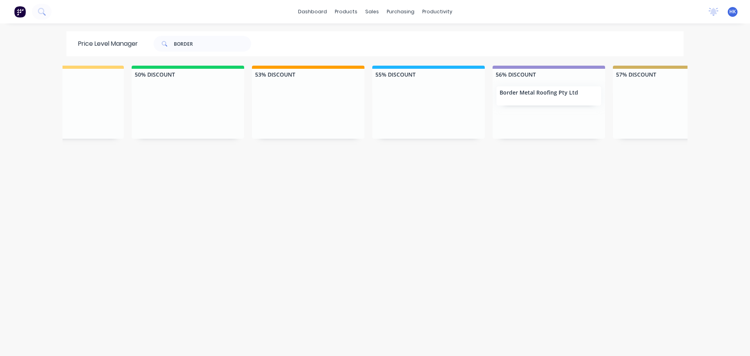
drag, startPoint x: 231, startPoint y: 52, endPoint x: 197, endPoint y: 44, distance: 34.9
click at [197, 44] on div "Price Level Manager BORDER" at bounding box center [168, 43] width 204 height 25
drag, startPoint x: 172, startPoint y: 46, endPoint x: 145, endPoint y: 49, distance: 26.8
click at [146, 49] on div "BORDER" at bounding box center [199, 44] width 106 height 16
type input "CERTIF"
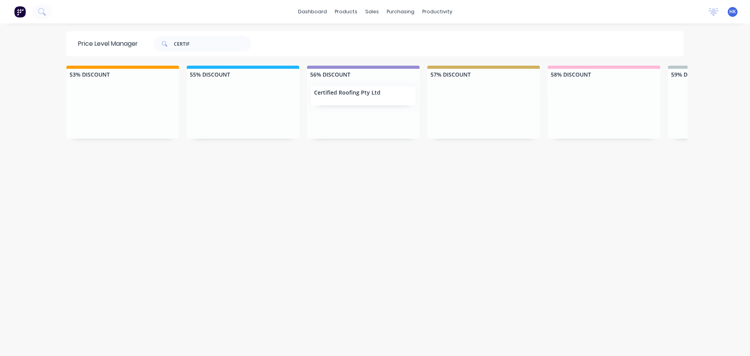
scroll to position [0, 725]
drag, startPoint x: 186, startPoint y: 44, endPoint x: 145, endPoint y: 50, distance: 41.0
click at [146, 50] on div "CERTIF" at bounding box center [199, 44] width 106 height 16
type input "CONTRACT"
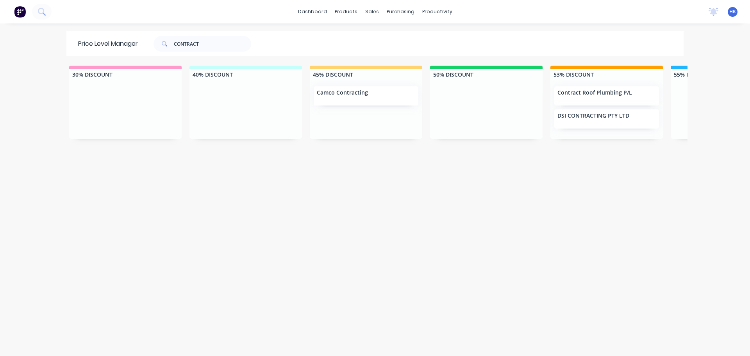
scroll to position [0, 289]
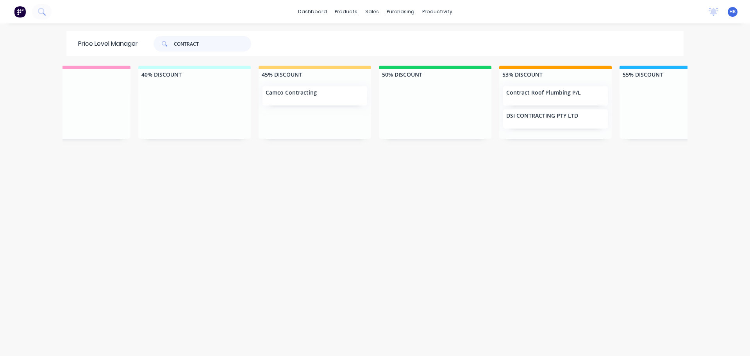
drag, startPoint x: 184, startPoint y: 43, endPoint x: 109, endPoint y: 43, distance: 75.8
click at [109, 43] on div "Price Level Manager CONTRACT" at bounding box center [168, 43] width 204 height 25
type input "CTL"
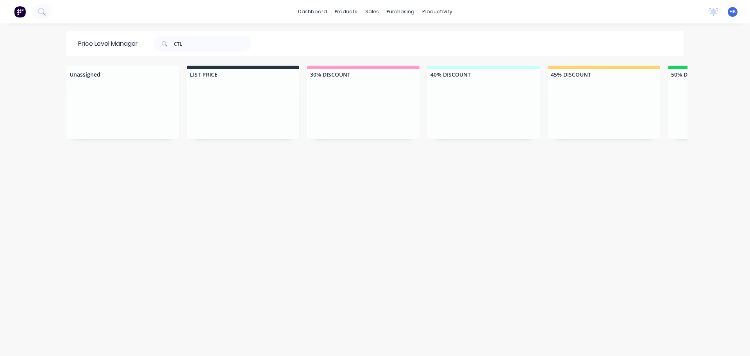
drag, startPoint x: 195, startPoint y: 349, endPoint x: 264, endPoint y: 357, distance: 69.2
click at [264, 356] on html "dashboard products sales purchasing productivity dashboard products Product Cat…" at bounding box center [375, 178] width 750 height 356
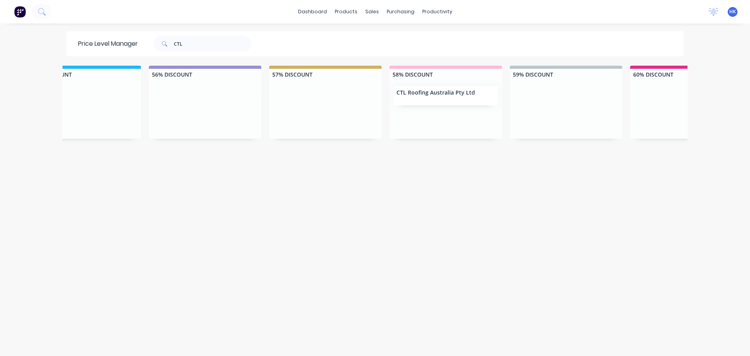
scroll to position [0, 891]
drag, startPoint x: 215, startPoint y: 44, endPoint x: 160, endPoint y: 44, distance: 54.7
click at [161, 44] on div "CTL" at bounding box center [203, 44] width 98 height 16
type input "DYNAMI"
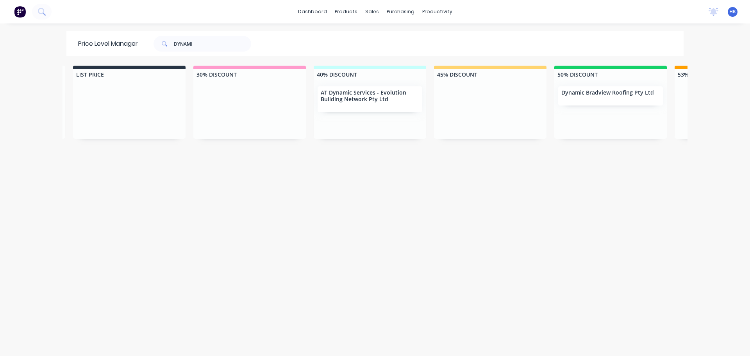
scroll to position [0, 116]
drag, startPoint x: 236, startPoint y: 32, endPoint x: 153, endPoint y: 39, distance: 82.7
click at [153, 39] on div "Price Level Manager DYNAMI" at bounding box center [168, 43] width 204 height 25
click at [209, 39] on input "DYNAMI" at bounding box center [212, 44] width 77 height 16
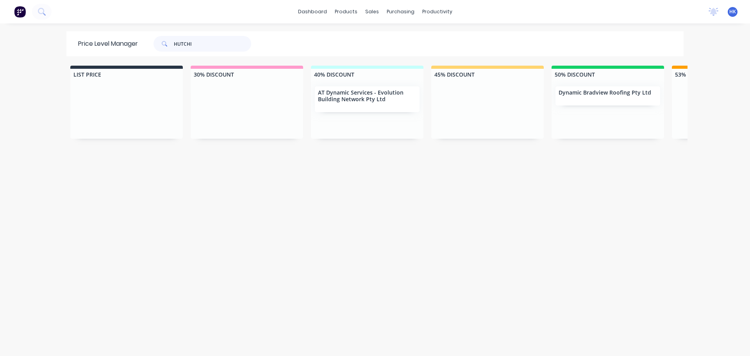
type input "[PERSON_NAME]"
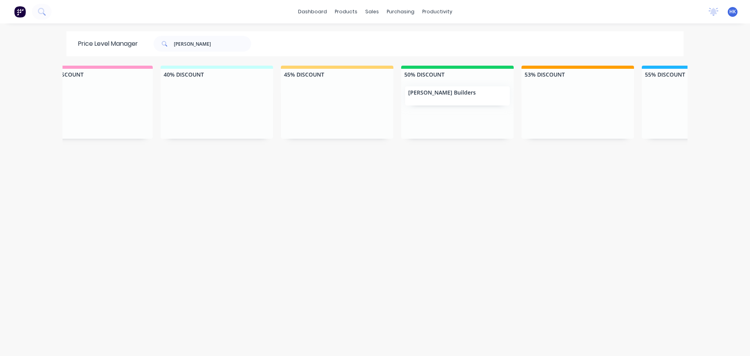
scroll to position [0, 283]
drag, startPoint x: 222, startPoint y: 47, endPoint x: 149, endPoint y: 61, distance: 74.1
click at [150, 61] on div "Price Level Manager [PERSON_NAME] Unassigned LIST PRICE 30% DISCOUNT 40% DISCOU…" at bounding box center [375, 193] width 625 height 324
type input "IRT"
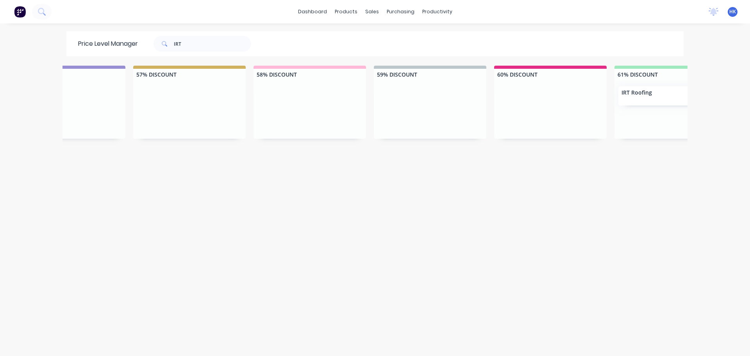
scroll to position [0, 1082]
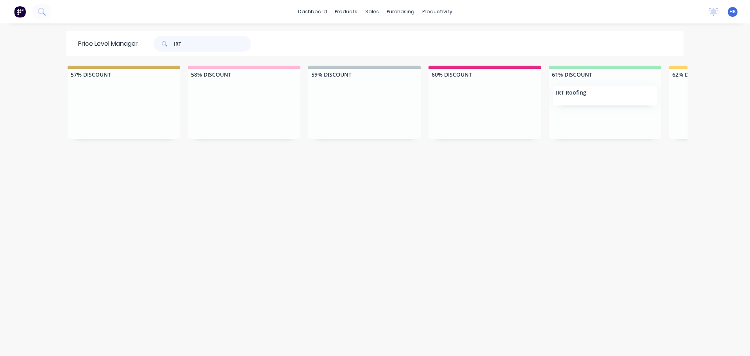
drag, startPoint x: 197, startPoint y: 47, endPoint x: 145, endPoint y: 54, distance: 52.4
click at [145, 54] on div "Price Level Manager IRT" at bounding box center [168, 43] width 204 height 25
type input "JDLE"
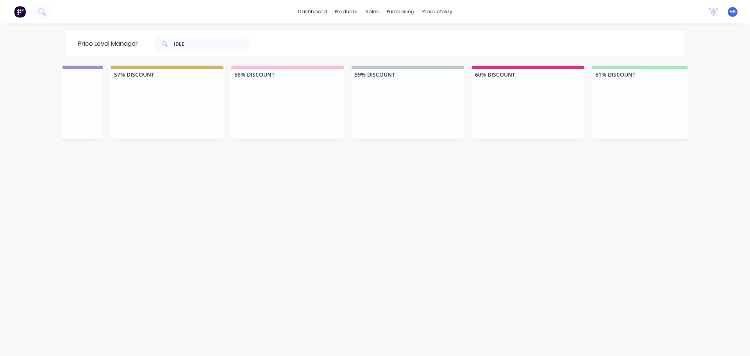
scroll to position [0, 1025]
drag, startPoint x: 213, startPoint y: 43, endPoint x: 145, endPoint y: 47, distance: 68.1
click at [146, 47] on div "JDLE" at bounding box center [199, 44] width 106 height 16
type input "JOII"
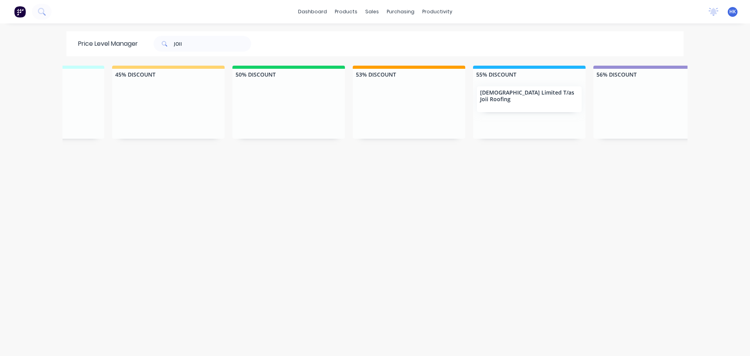
scroll to position [0, 439]
drag, startPoint x: 187, startPoint y: 43, endPoint x: 154, endPoint y: 42, distance: 32.8
click at [154, 42] on div "JOII" at bounding box center [203, 44] width 98 height 16
type input "[PERSON_NAME]"
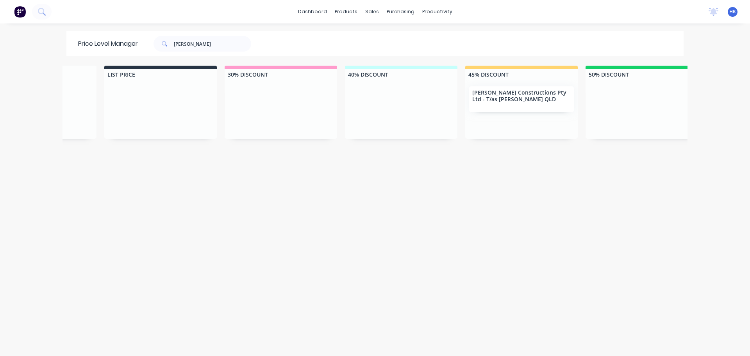
scroll to position [0, 85]
drag, startPoint x: 208, startPoint y: 46, endPoint x: 158, endPoint y: 43, distance: 50.5
click at [158, 43] on div "[PERSON_NAME]" at bounding box center [203, 44] width 98 height 16
type input "WOMBAT"
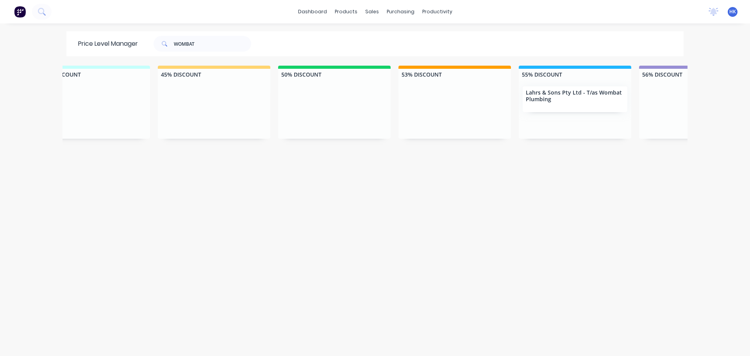
scroll to position [0, 650]
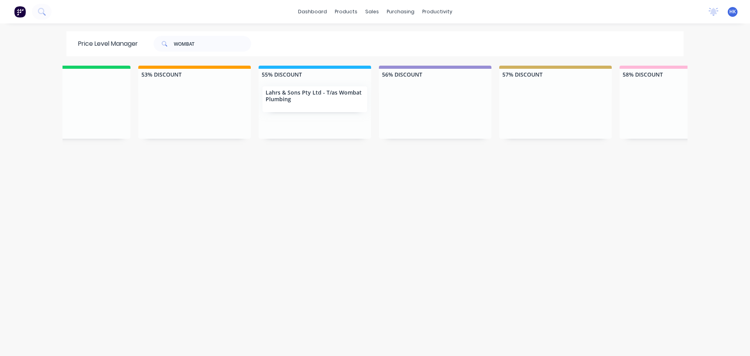
drag, startPoint x: 222, startPoint y: 62, endPoint x: 168, endPoint y: 62, distance: 53.2
click at [168, 62] on div "Price Level Manager WOMBAT Unassigned LIST PRICE 30% DISCOUNT 40% DISCOUNT 45% …" at bounding box center [375, 193] width 625 height 324
click at [204, 45] on input "WOMBAT" at bounding box center [212, 44] width 77 height 16
type input "MAINTEK"
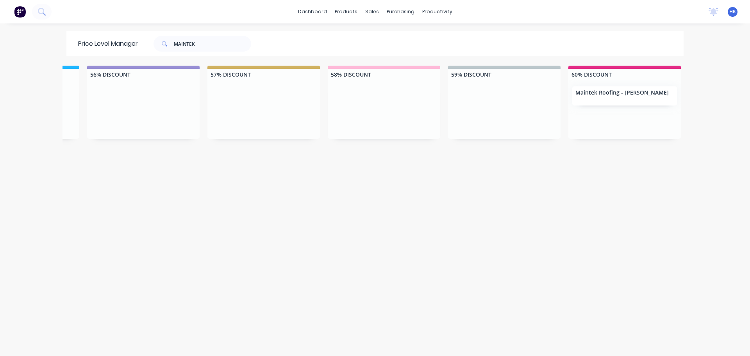
scroll to position [0, 963]
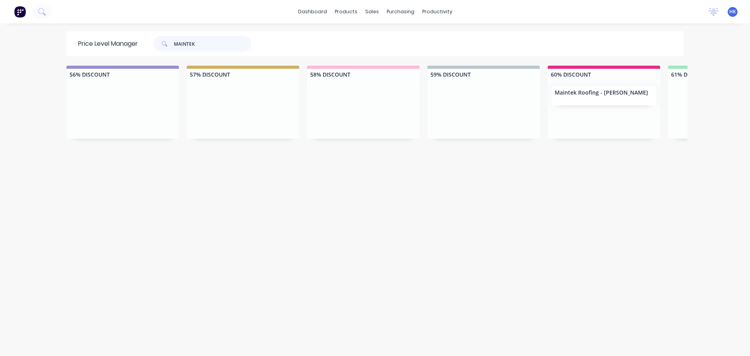
drag, startPoint x: 211, startPoint y: 45, endPoint x: 180, endPoint y: 48, distance: 31.0
click at [180, 48] on input "MAINTEK" at bounding box center [212, 44] width 77 height 16
type input "MATRX"
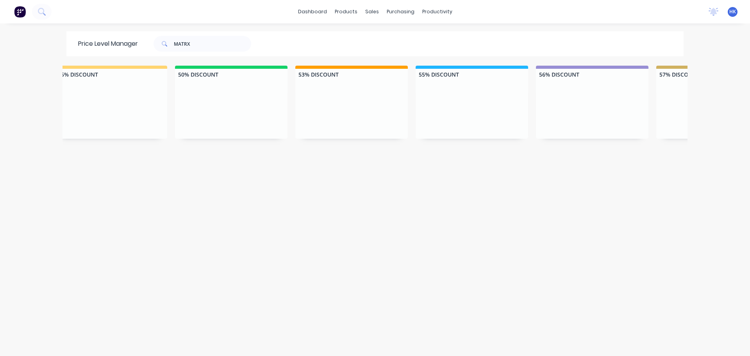
scroll to position [0, 462]
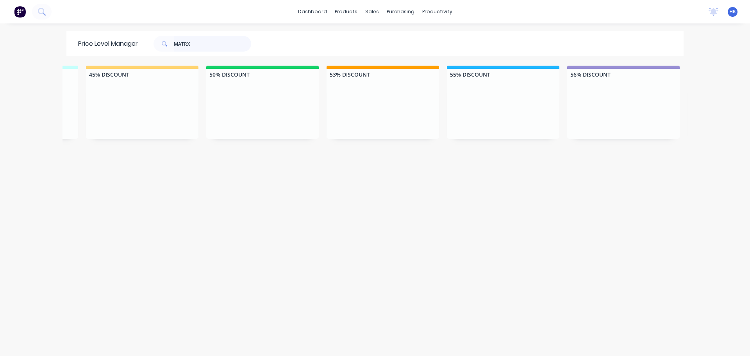
click at [186, 44] on input "MATRX" at bounding box center [212, 44] width 77 height 16
type input "MATRIX"
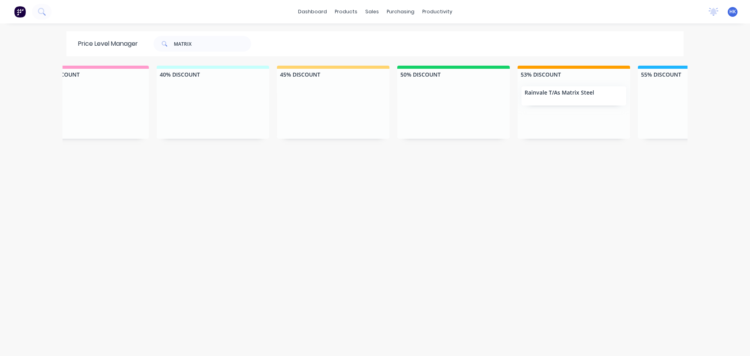
scroll to position [0, 270]
drag, startPoint x: 227, startPoint y: 46, endPoint x: 147, endPoint y: 45, distance: 80.1
click at [147, 45] on div "MATRIX" at bounding box center [199, 44] width 106 height 16
type input "MAYFAIR"
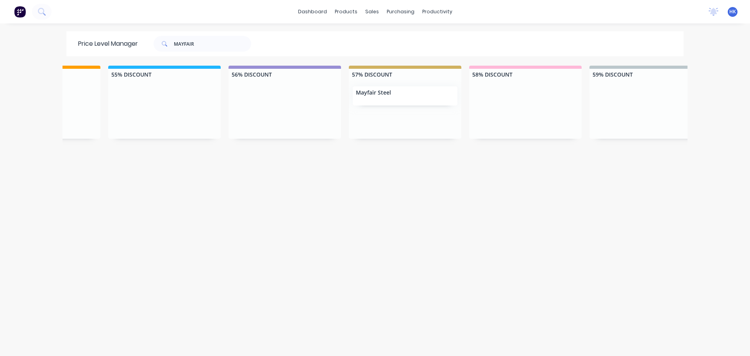
scroll to position [0, 802]
drag, startPoint x: 215, startPoint y: 43, endPoint x: 124, endPoint y: 49, distance: 91.3
click at [124, 49] on div "Price Level Manager MAYFAIR" at bounding box center [168, 43] width 204 height 25
type input "NATURAL"
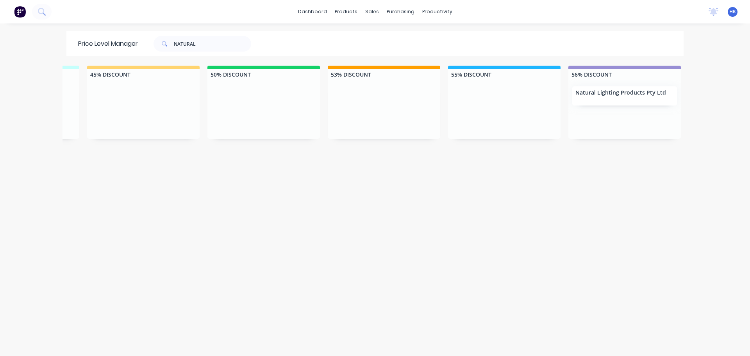
scroll to position [0, 470]
drag, startPoint x: 220, startPoint y: 43, endPoint x: 148, endPoint y: 38, distance: 72.9
click at [148, 38] on div "NATURAL" at bounding box center [199, 44] width 106 height 16
type input "NATIONAL"
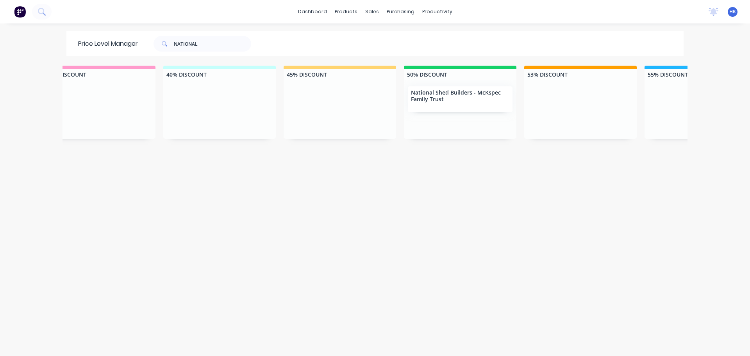
scroll to position [0, 272]
drag, startPoint x: 219, startPoint y: 48, endPoint x: 160, endPoint y: 43, distance: 59.3
click at [160, 43] on div "NATIONAL" at bounding box center [203, 44] width 98 height 16
type input "ORDANGA"
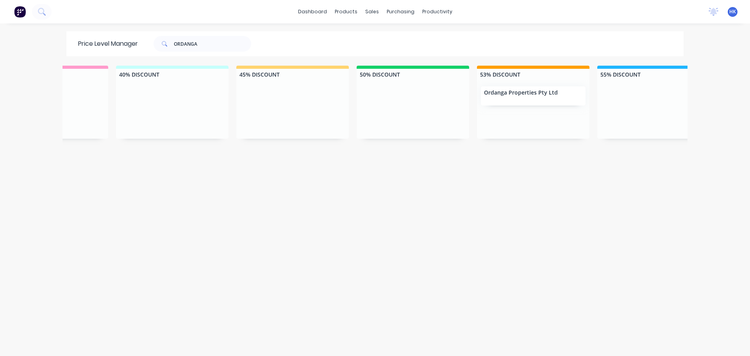
scroll to position [0, 309]
drag, startPoint x: 192, startPoint y: 42, endPoint x: 152, endPoint y: 43, distance: 39.9
click at [154, 43] on div "ORDANGA" at bounding box center [203, 44] width 98 height 16
type input "REDLANDS"
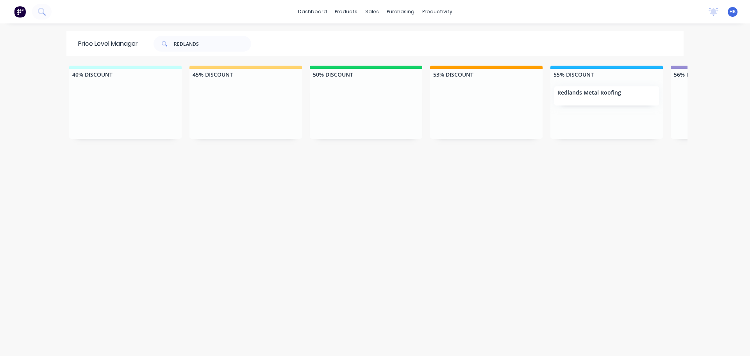
scroll to position [0, 364]
drag, startPoint x: 217, startPoint y: 45, endPoint x: 133, endPoint y: 60, distance: 85.8
click at [133, 60] on div "Price Level Manager REDLANDS Unassigned LIST PRICE 30% DISCOUNT 40% DISCOUNT 45…" at bounding box center [375, 193] width 625 height 324
type input "RESULTS"
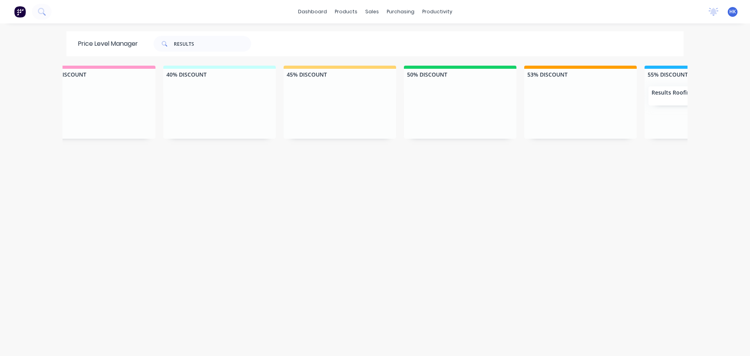
scroll to position [0, 495]
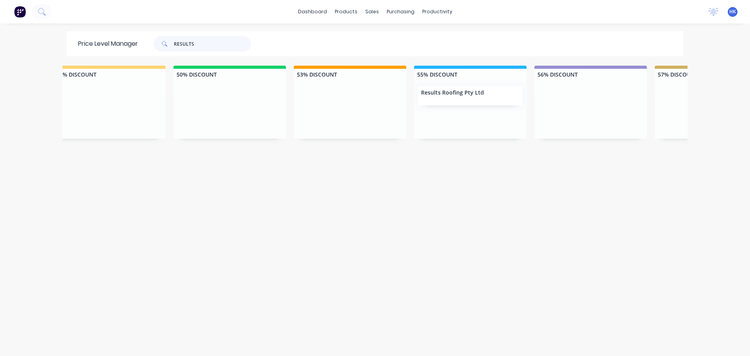
drag, startPoint x: 205, startPoint y: 42, endPoint x: 158, endPoint y: 51, distance: 48.5
click at [158, 50] on div "RESULTS" at bounding box center [203, 44] width 98 height 16
type input "R&F"
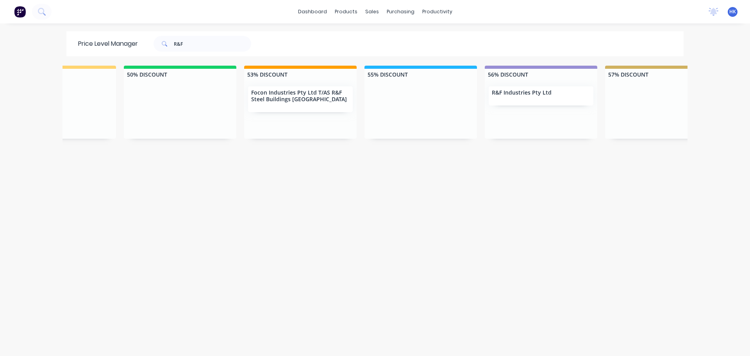
scroll to position [0, 546]
drag, startPoint x: 204, startPoint y: 47, endPoint x: 137, endPoint y: 54, distance: 68.1
click at [137, 54] on div "Price Level Manager R&F" at bounding box center [168, 43] width 204 height 25
type input "ROOFIT"
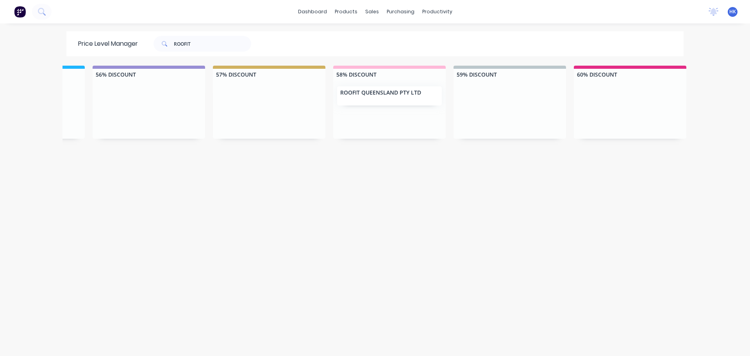
scroll to position [0, 1053]
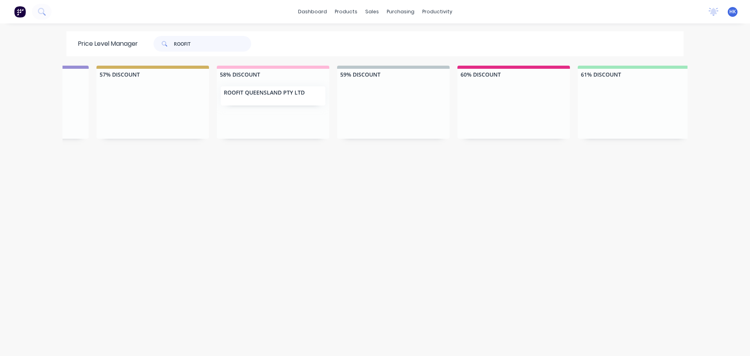
drag, startPoint x: 233, startPoint y: 49, endPoint x: 136, endPoint y: 41, distance: 97.6
click at [136, 41] on div "Price Level Manager ROOFIT" at bounding box center [168, 43] width 204 height 25
type input "ROOF TEC"
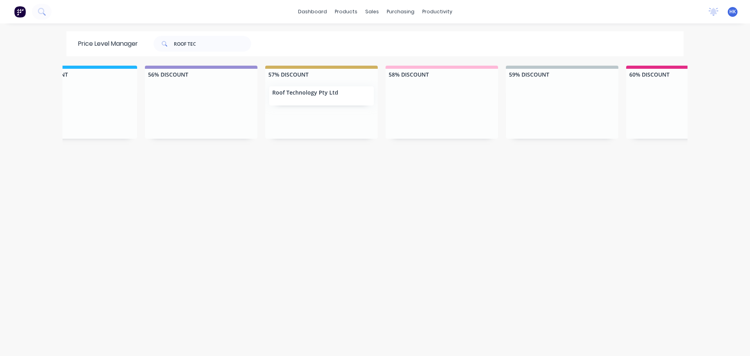
scroll to position [0, 887]
drag, startPoint x: 240, startPoint y: 37, endPoint x: 154, endPoint y: 52, distance: 87.6
click at [154, 52] on div "Price Level Manager ROOF TEC" at bounding box center [168, 43] width 204 height 25
type input "STRATCO"
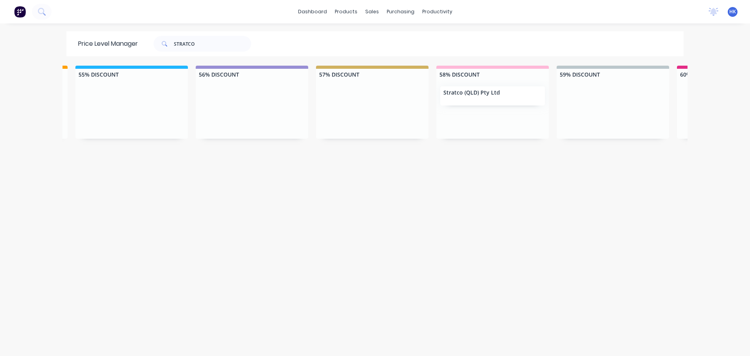
scroll to position [0, 869]
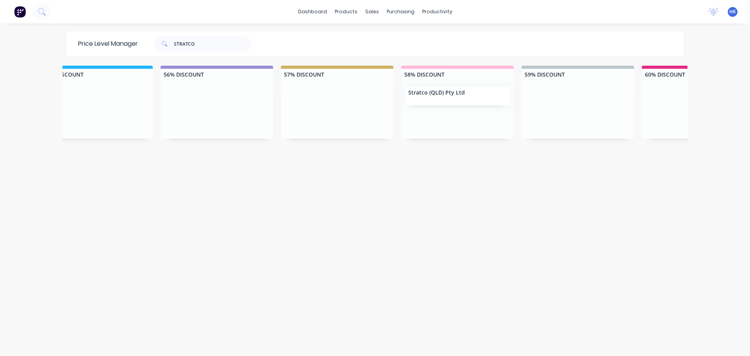
click at [222, 53] on div "Price Level Manager STRATCO" at bounding box center [168, 43] width 204 height 25
drag, startPoint x: 231, startPoint y: 47, endPoint x: 154, endPoint y: 47, distance: 76.6
click at [154, 47] on div "STRATCO" at bounding box center [203, 44] width 98 height 16
type input "SUMMIT"
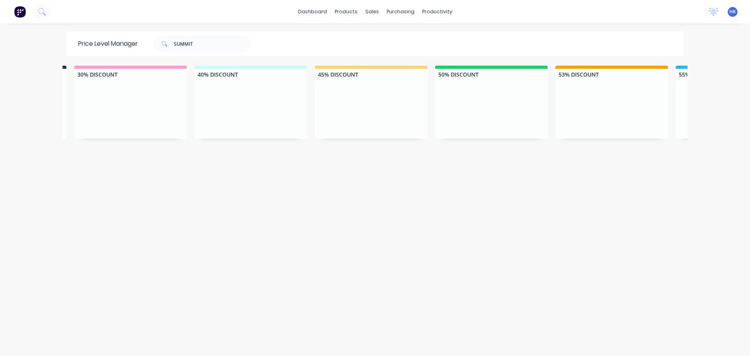
scroll to position [0, 264]
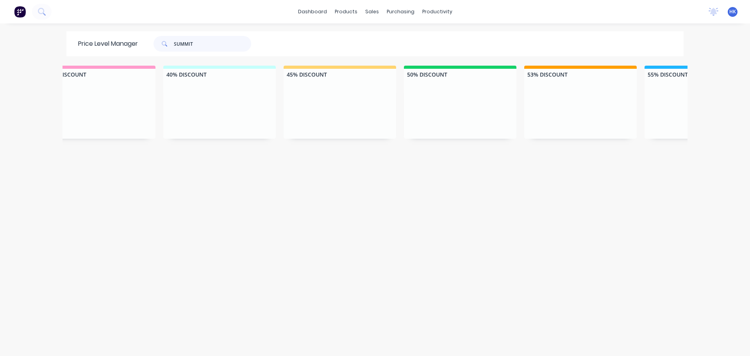
drag, startPoint x: 231, startPoint y: 48, endPoint x: 163, endPoint y: 50, distance: 68.0
click at [163, 50] on div "SUMMIT" at bounding box center [203, 44] width 98 height 16
type input "SUSTAIN"
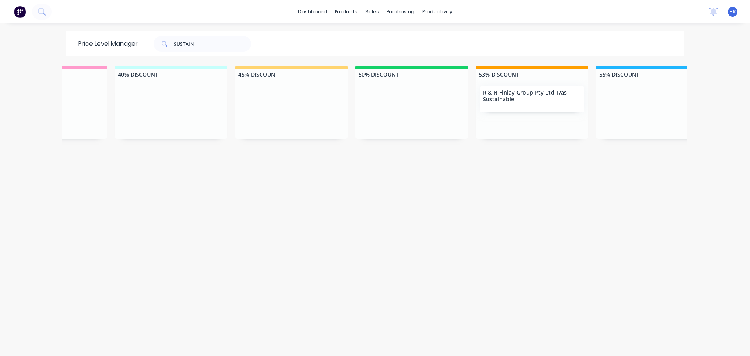
scroll to position [0, 339]
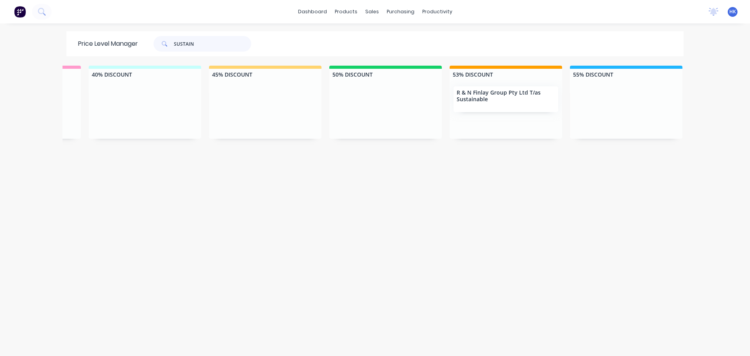
drag, startPoint x: 224, startPoint y: 44, endPoint x: 135, endPoint y: 52, distance: 89.8
click at [135, 52] on div "Price Level Manager SUSTAIN" at bounding box center [168, 43] width 204 height 25
type input "R & N"
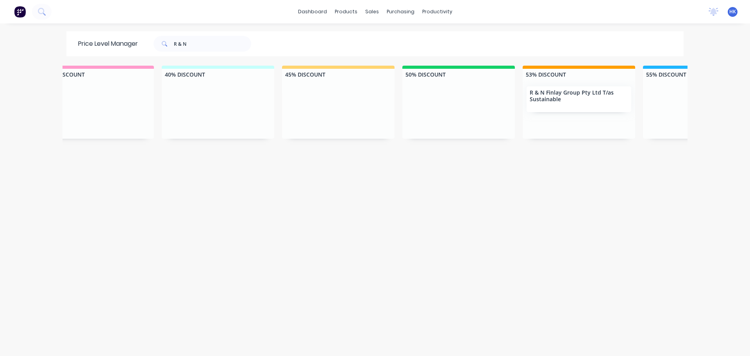
scroll to position [0, 305]
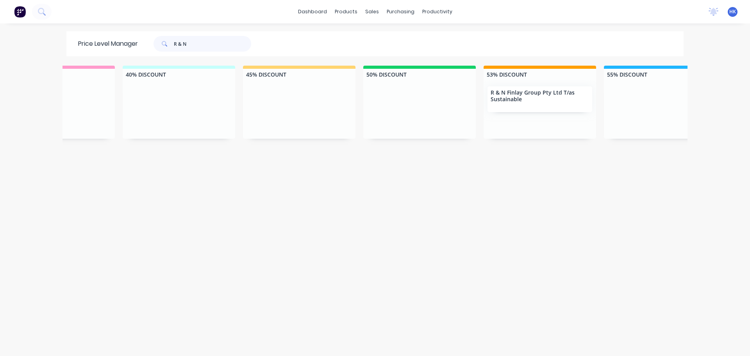
drag, startPoint x: 168, startPoint y: 39, endPoint x: 163, endPoint y: 39, distance: 4.3
click at [163, 39] on div "R & N" at bounding box center [203, 44] width 98 height 16
type input "[PERSON_NAME]"
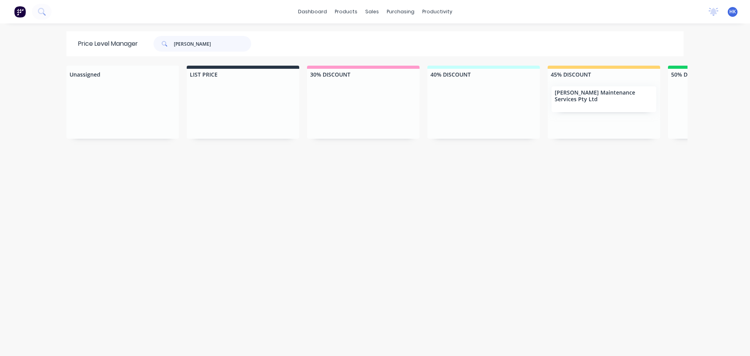
drag, startPoint x: 204, startPoint y: 47, endPoint x: 167, endPoint y: 44, distance: 38.0
click at [167, 44] on div "[PERSON_NAME]" at bounding box center [203, 44] width 98 height 16
type input "WESTERN"
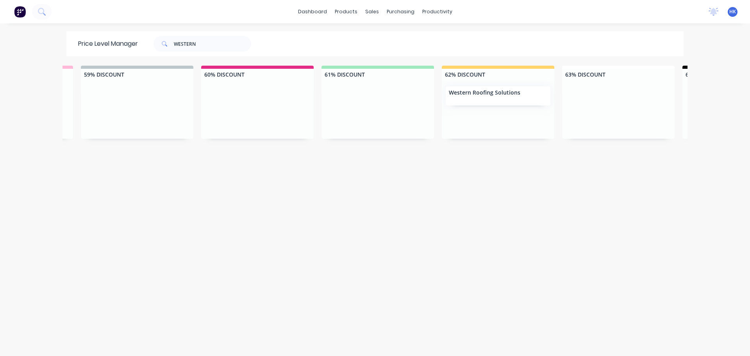
scroll to position [0, 1311]
drag, startPoint x: 217, startPoint y: 39, endPoint x: 136, endPoint y: 49, distance: 81.5
click at [136, 49] on div "Price Level Manager WESTERN" at bounding box center [168, 43] width 204 height 25
type input "WHITE"
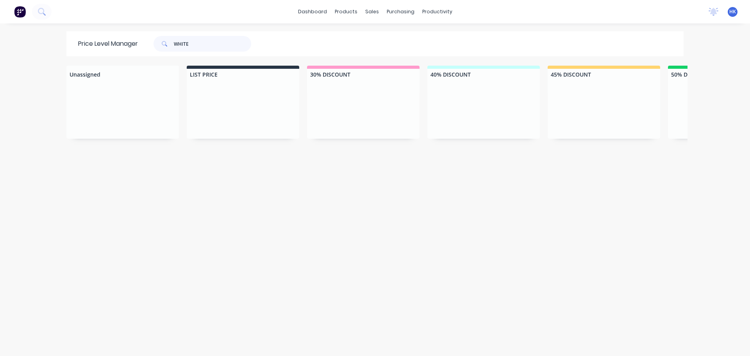
drag, startPoint x: 214, startPoint y: 51, endPoint x: 116, endPoint y: 57, distance: 98.3
click at [116, 57] on div "Price Level Manager WHITE Unassigned LIST PRICE 30% DISCOUNT 40% DISCOUNT 45% D…" at bounding box center [375, 193] width 625 height 324
type input "YSB"
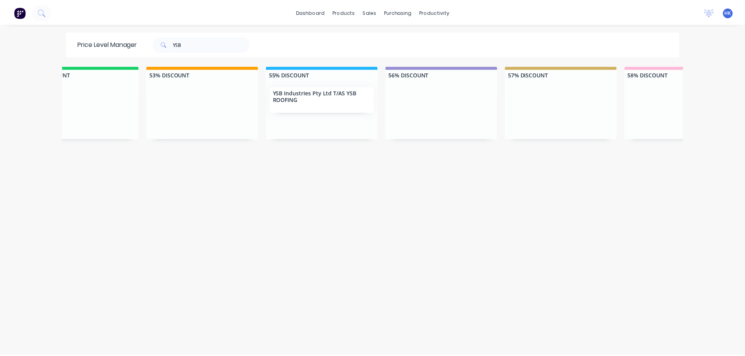
scroll to position [0, 688]
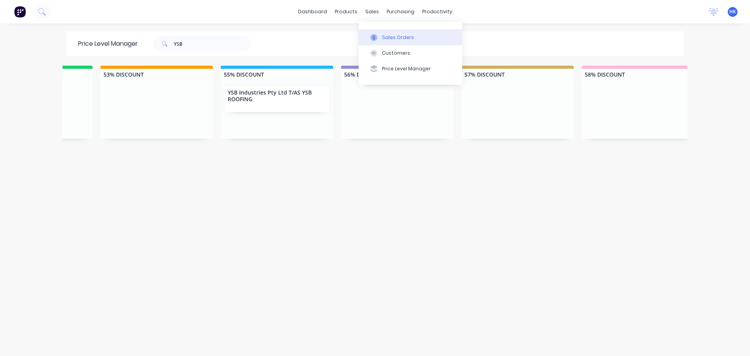
click at [388, 31] on button "Sales Orders" at bounding box center [411, 37] width 104 height 16
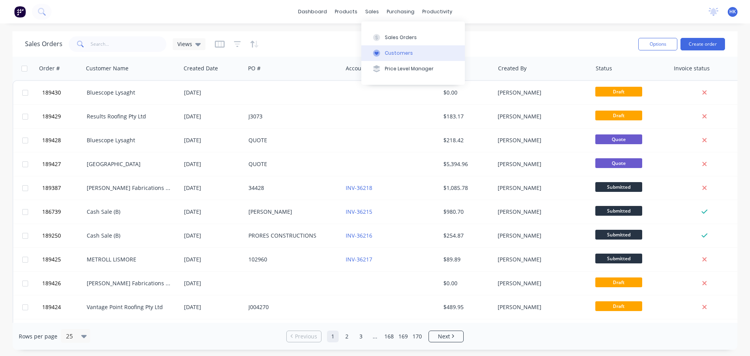
click at [394, 59] on button "Customers" at bounding box center [414, 53] width 104 height 16
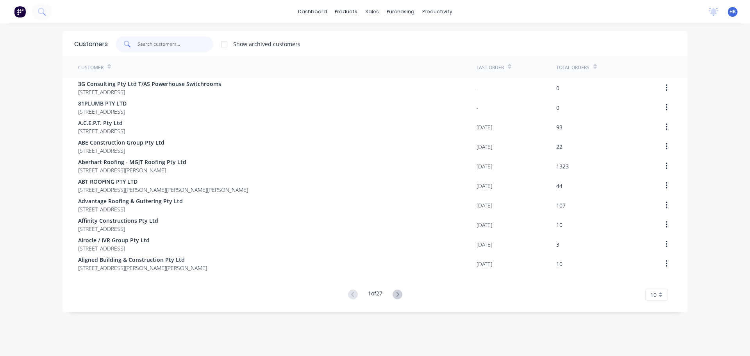
click at [201, 42] on input "text" at bounding box center [176, 44] width 76 height 16
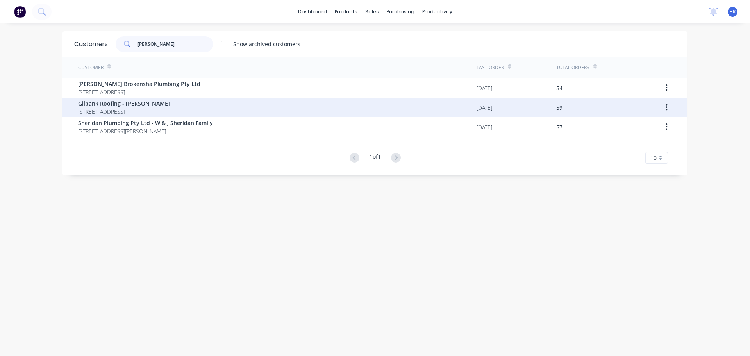
type input "[PERSON_NAME]"
click at [170, 107] on div "Gilbank Roofing - [PERSON_NAME] 6 Carnarvon Court [GEOGRAPHIC_DATA] [GEOGRAPHIC…" at bounding box center [124, 107] width 92 height 16
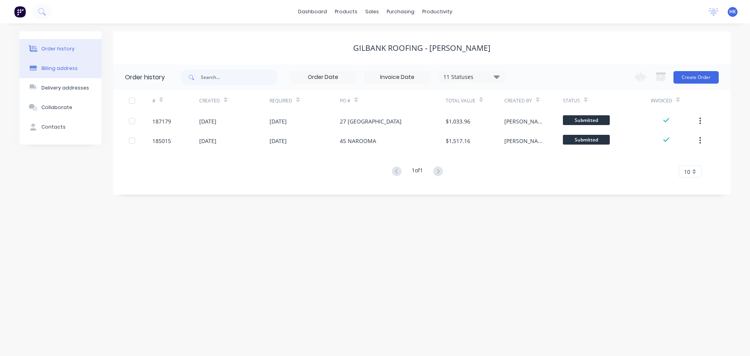
click at [67, 70] on div "Billing address" at bounding box center [59, 68] width 36 height 7
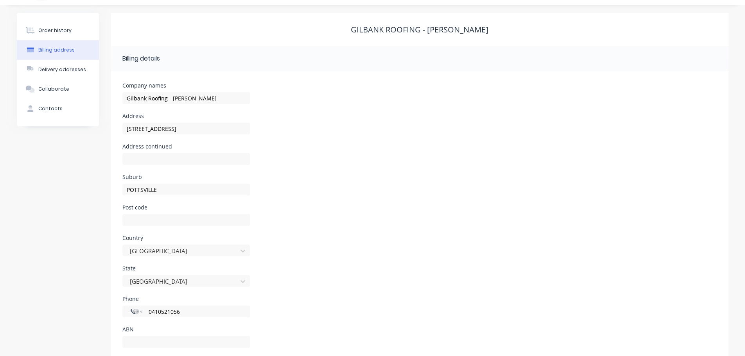
scroll to position [35, 0]
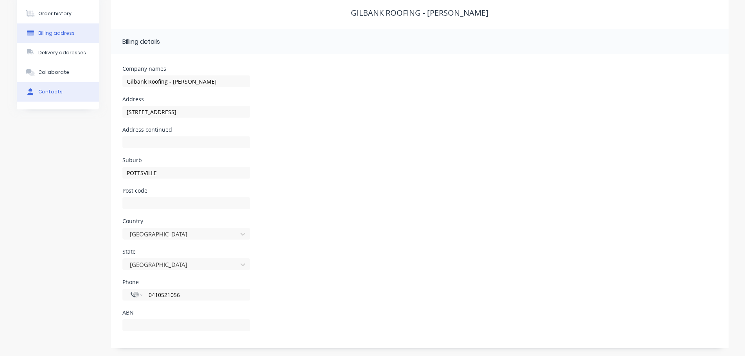
click at [63, 89] on button "Contacts" at bounding box center [58, 92] width 82 height 20
select select "AU"
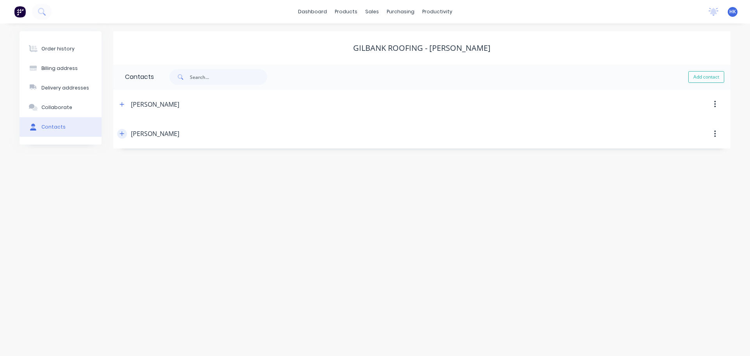
click at [125, 135] on button "button" at bounding box center [122, 134] width 10 height 10
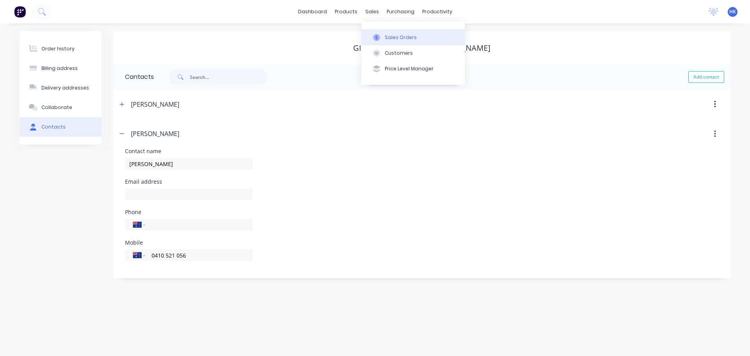
click at [387, 38] on div "Sales Orders" at bounding box center [401, 37] width 32 height 7
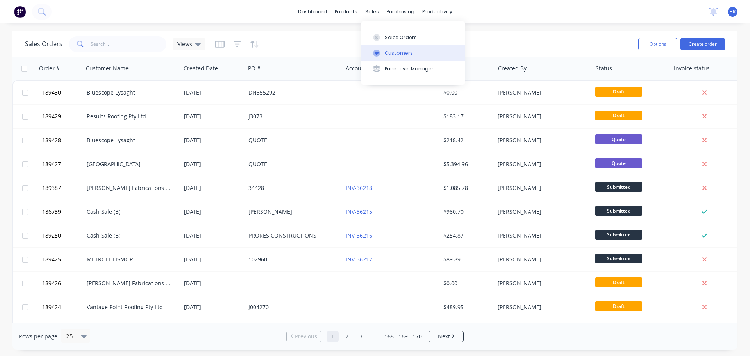
click at [398, 52] on div "Customers" at bounding box center [399, 53] width 28 height 7
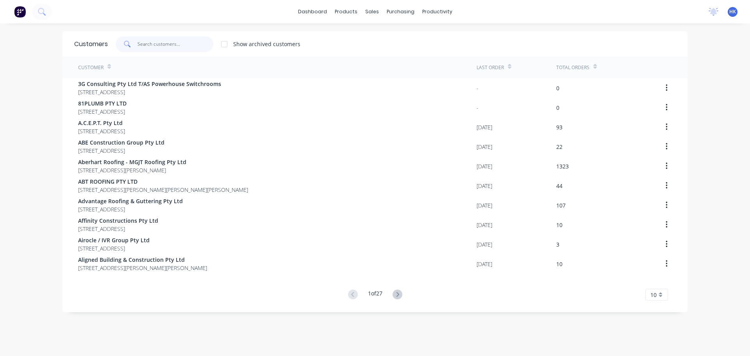
click at [179, 46] on input "text" at bounding box center [176, 44] width 76 height 16
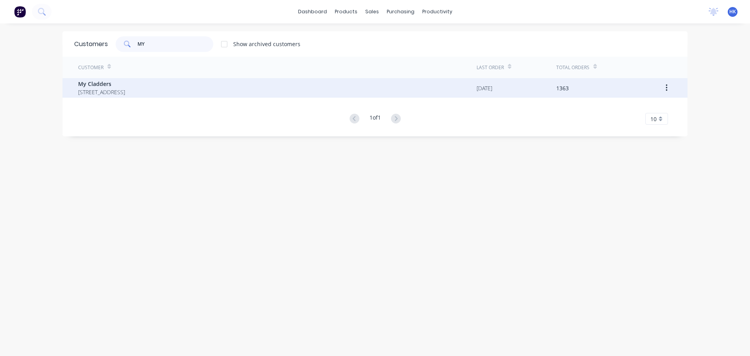
type input "MY"
click at [125, 88] on span "My Cladders" at bounding box center [101, 84] width 47 height 8
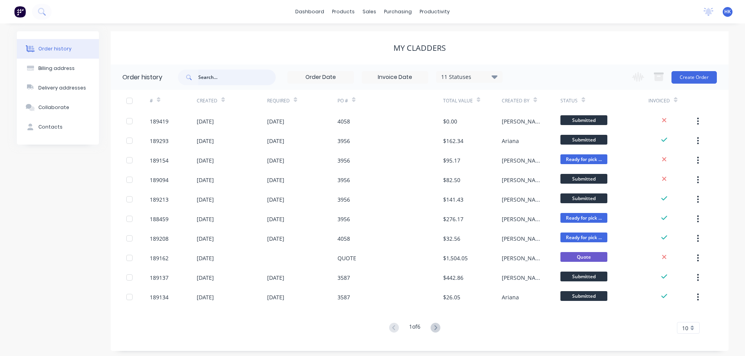
click at [221, 87] on div "11 Statuses Invoice Status Invoiced Not Invoiced Partial Order Status All Archi…" at bounding box center [340, 76] width 324 height 25
type input "4058"
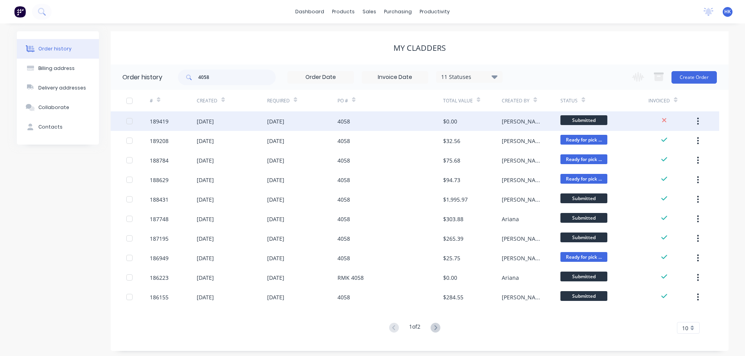
click at [258, 127] on div "[DATE]" at bounding box center [232, 121] width 70 height 20
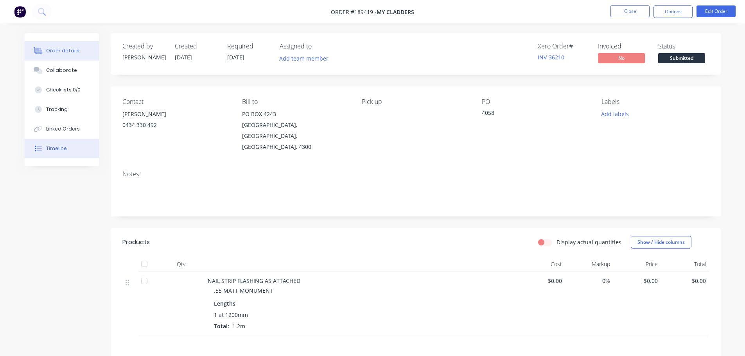
click at [35, 149] on icon at bounding box center [38, 148] width 7 height 7
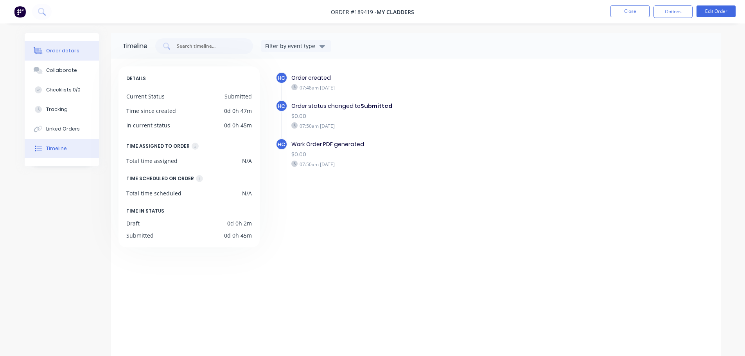
click at [72, 58] on button "Order details" at bounding box center [62, 51] width 74 height 20
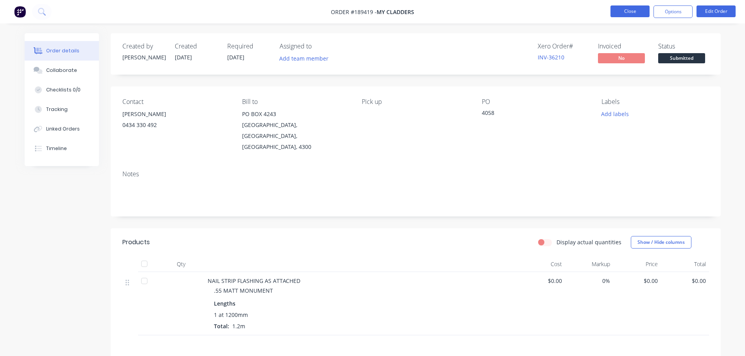
click at [626, 14] on button "Close" at bounding box center [629, 11] width 39 height 12
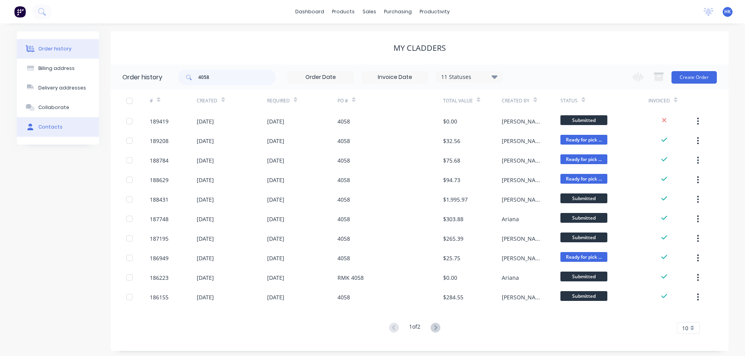
click at [63, 120] on button "Contacts" at bounding box center [58, 127] width 82 height 20
select select "AU"
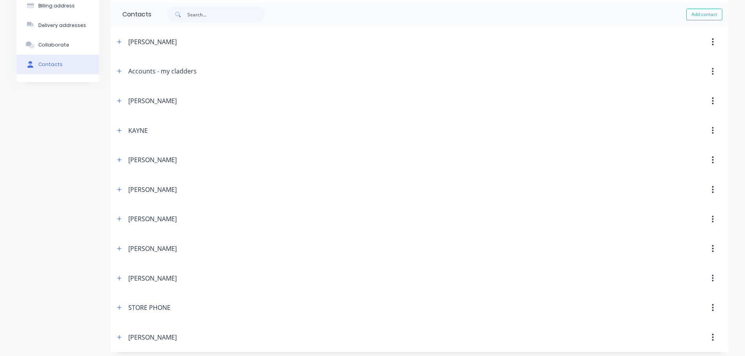
scroll to position [66, 0]
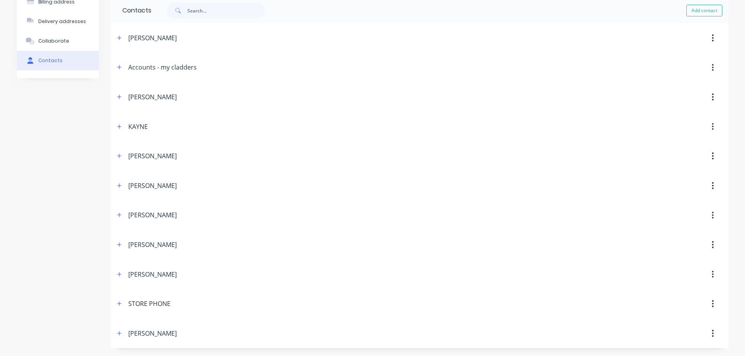
drag, startPoint x: 115, startPoint y: 335, endPoint x: 127, endPoint y: 330, distance: 13.1
click at [116, 335] on button "button" at bounding box center [120, 333] width 10 height 10
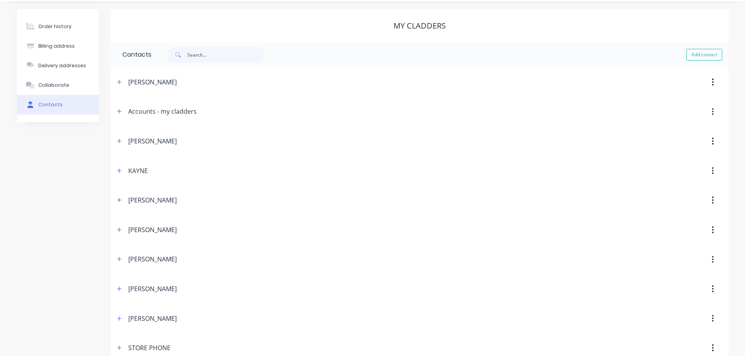
scroll to position [0, 0]
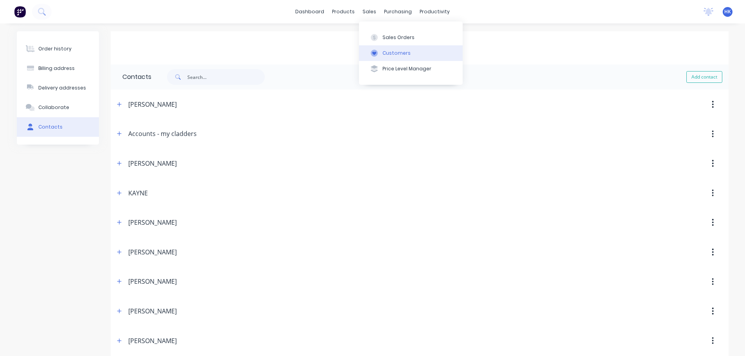
click at [404, 52] on div "Customers" at bounding box center [396, 53] width 28 height 7
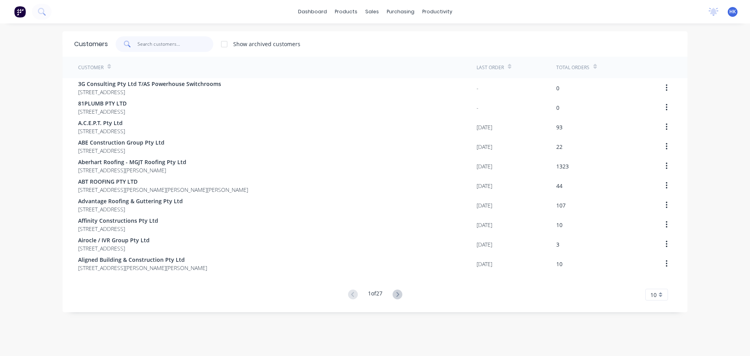
click at [169, 40] on input "text" at bounding box center [176, 44] width 76 height 16
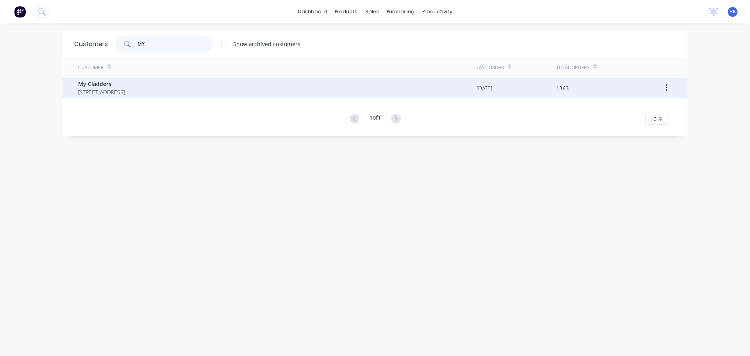
type input "MY"
click at [125, 85] on span "My Cladders" at bounding box center [101, 84] width 47 height 8
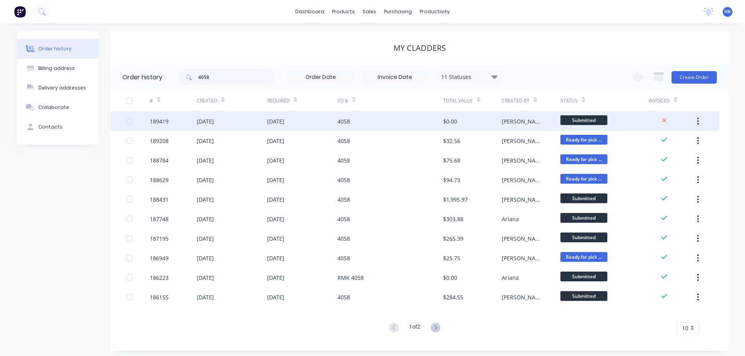
click at [245, 121] on div "[DATE]" at bounding box center [232, 121] width 70 height 20
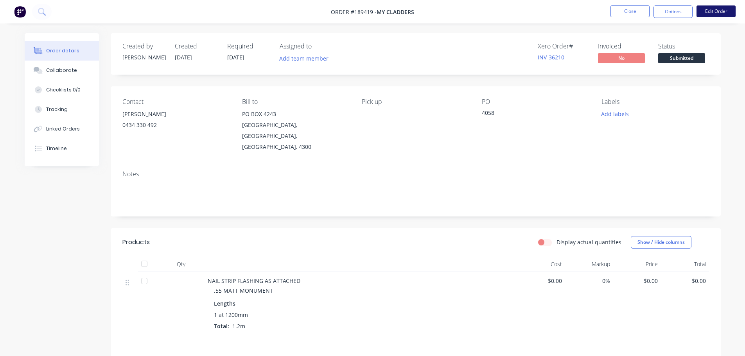
click at [727, 11] on button "Edit Order" at bounding box center [715, 11] width 39 height 12
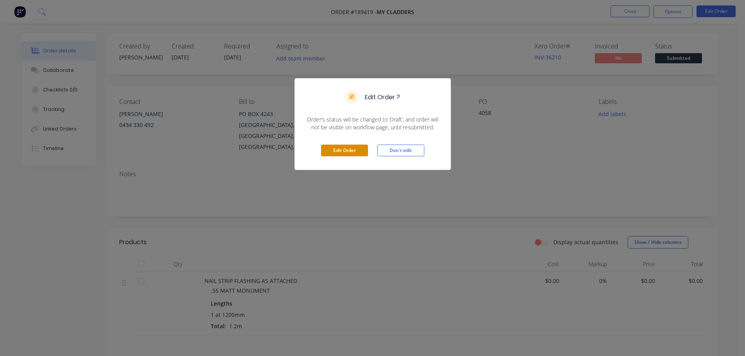
click at [361, 149] on button "Edit Order" at bounding box center [344, 151] width 47 height 12
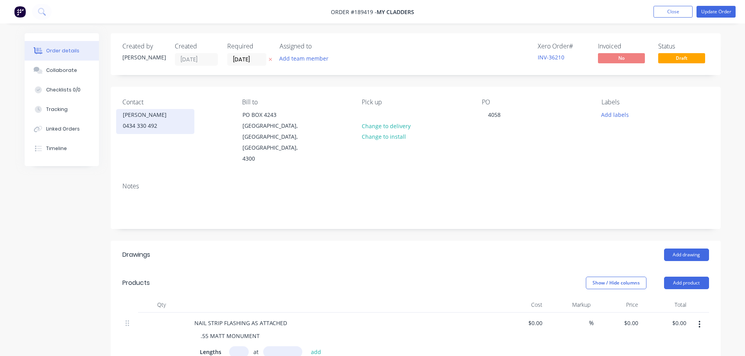
click at [144, 124] on div "0434 330 492" at bounding box center [155, 125] width 65 height 11
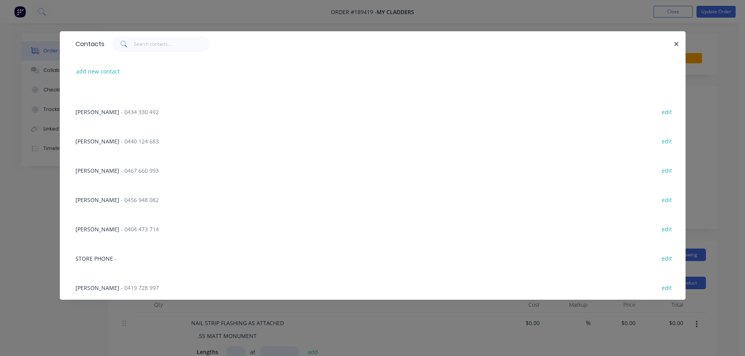
scroll to position [109, 0]
click at [95, 285] on span "[PERSON_NAME]" at bounding box center [97, 285] width 44 height 7
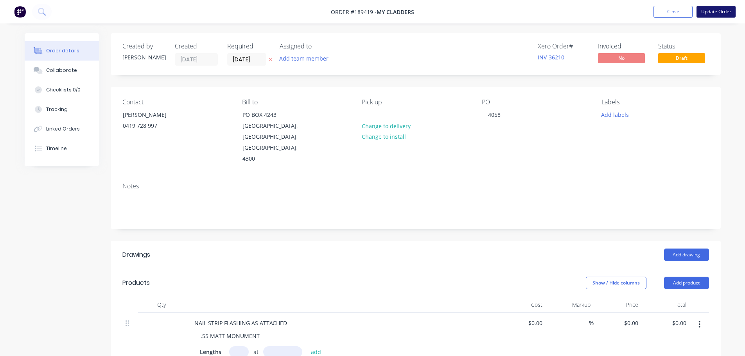
click at [717, 16] on button "Update Order" at bounding box center [715, 12] width 39 height 12
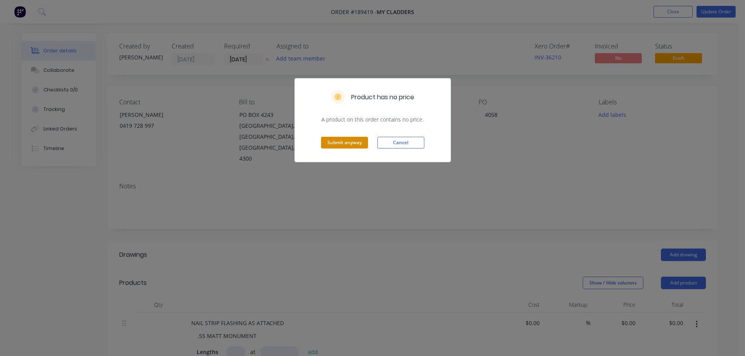
click at [350, 142] on button "Submit anyway" at bounding box center [344, 143] width 47 height 12
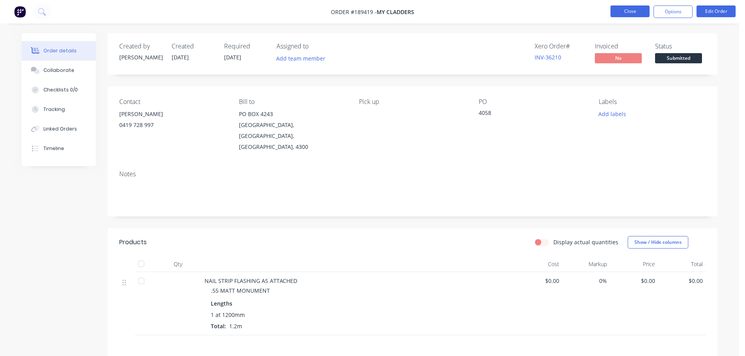
click at [620, 9] on button "Close" at bounding box center [629, 11] width 39 height 12
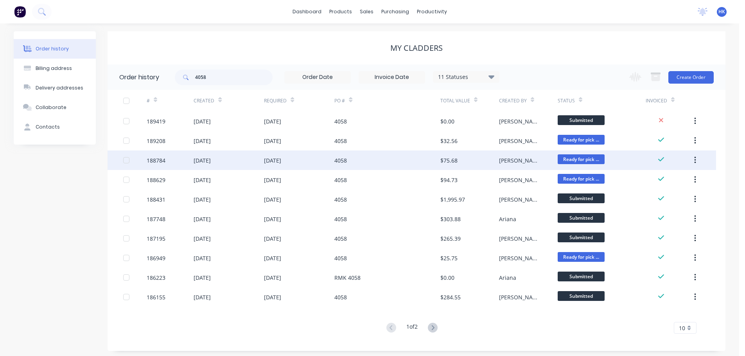
click at [255, 166] on div "[DATE]" at bounding box center [228, 160] width 70 height 20
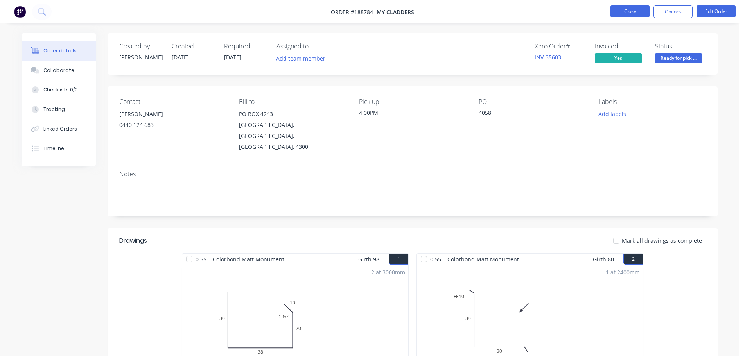
click at [636, 11] on button "Close" at bounding box center [629, 11] width 39 height 12
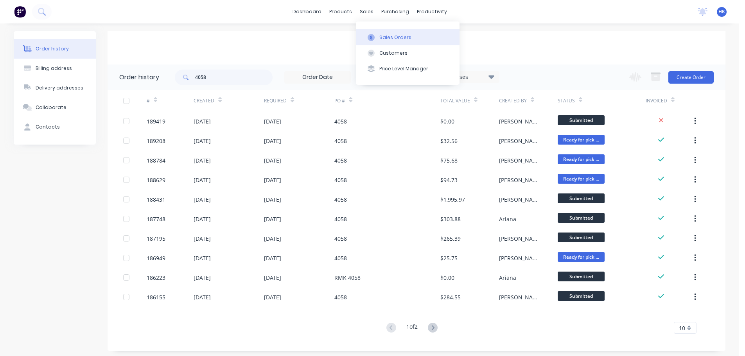
click at [371, 39] on icon at bounding box center [371, 37] width 2 height 4
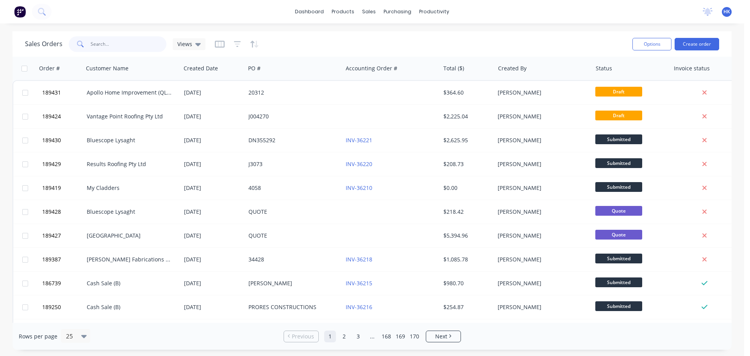
click at [136, 48] on input "text" at bounding box center [129, 44] width 76 height 16
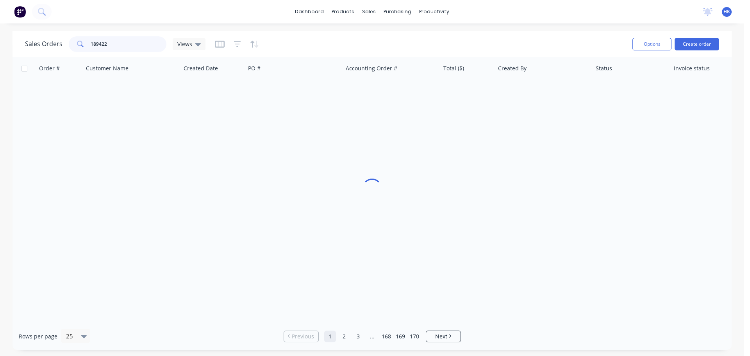
type input "189422"
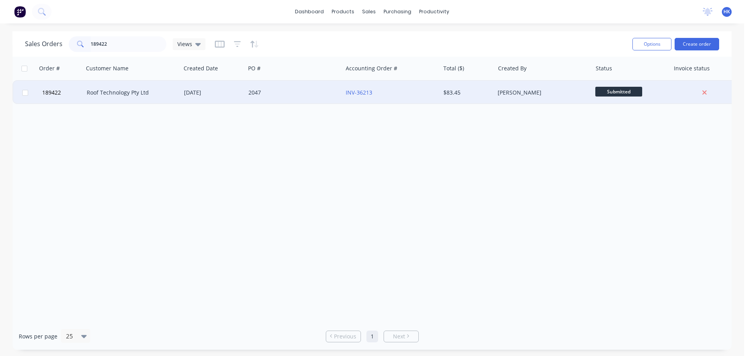
click at [272, 95] on div "2047" at bounding box center [292, 93] width 87 height 8
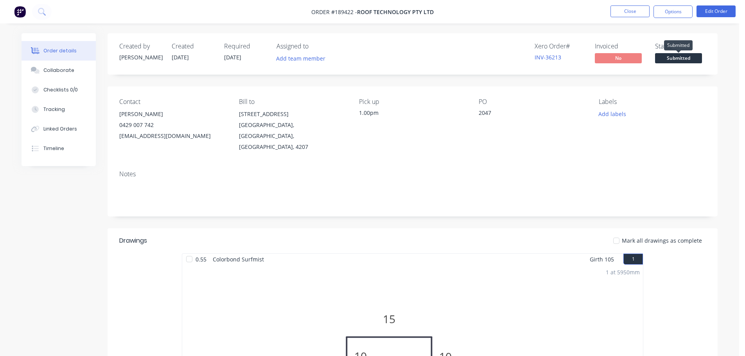
click at [679, 61] on span "Submitted" at bounding box center [678, 58] width 47 height 10
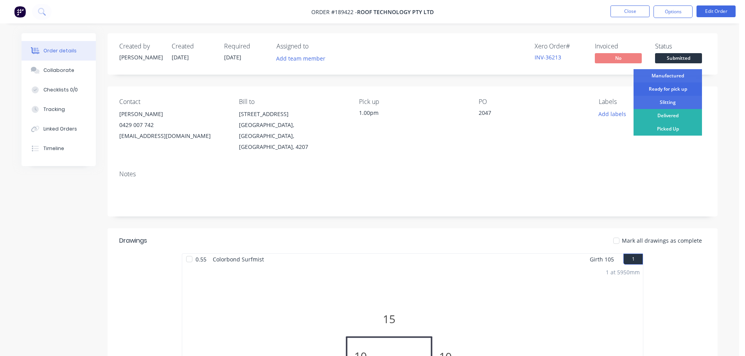
click at [679, 87] on div "Ready for pick up" at bounding box center [667, 88] width 68 height 13
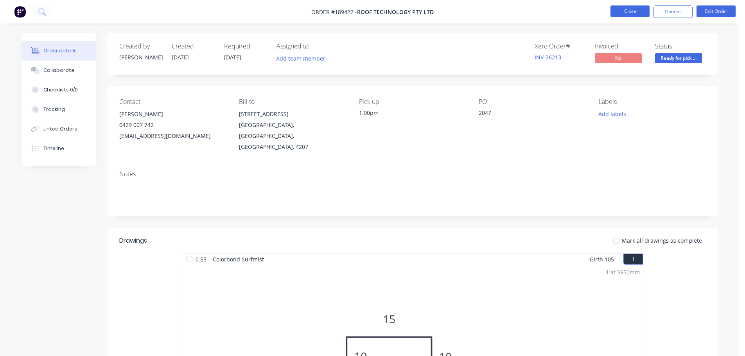
click at [642, 16] on button "Close" at bounding box center [629, 11] width 39 height 12
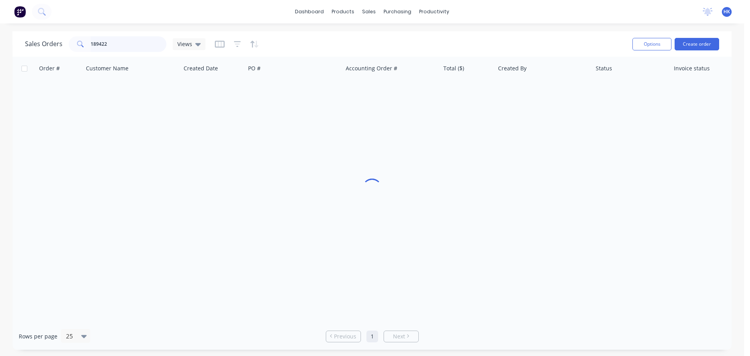
click at [125, 48] on input "189422" at bounding box center [129, 44] width 76 height 16
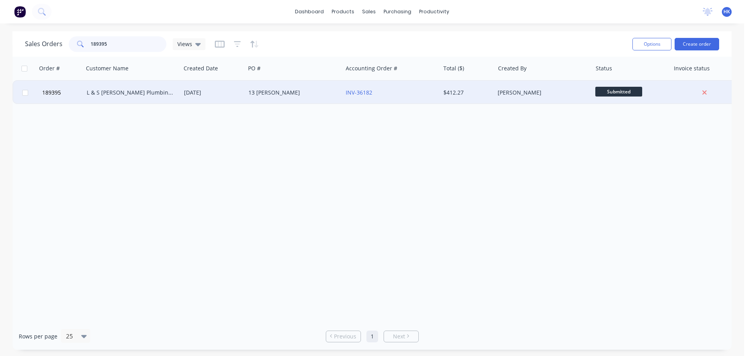
type input "189395"
click at [255, 100] on div "13 [PERSON_NAME]" at bounding box center [293, 92] width 97 height 23
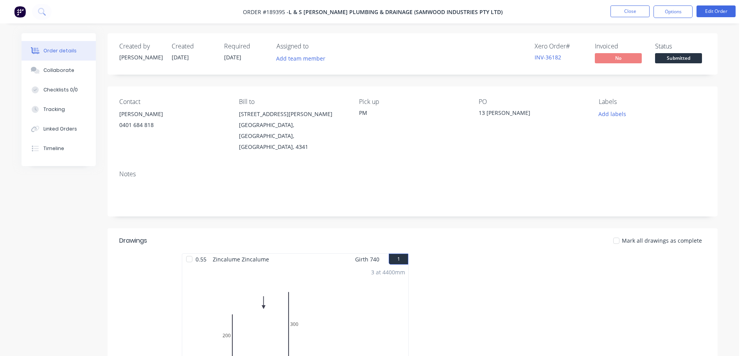
click at [682, 63] on span "Submitted" at bounding box center [678, 58] width 47 height 10
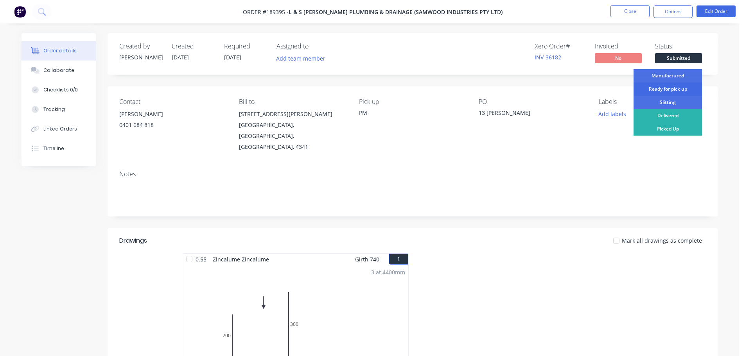
click at [672, 87] on div "Ready for pick up" at bounding box center [667, 88] width 68 height 13
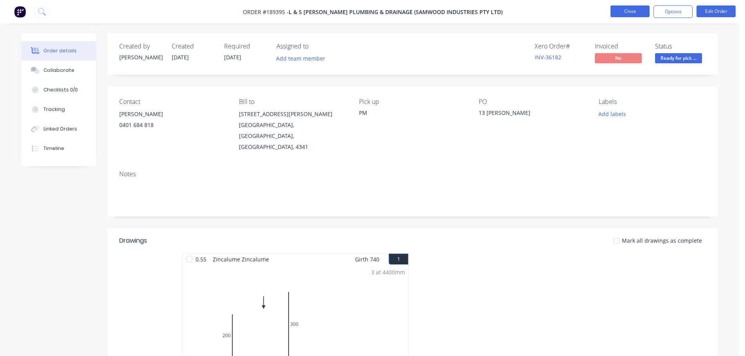
click at [634, 13] on button "Close" at bounding box center [629, 11] width 39 height 12
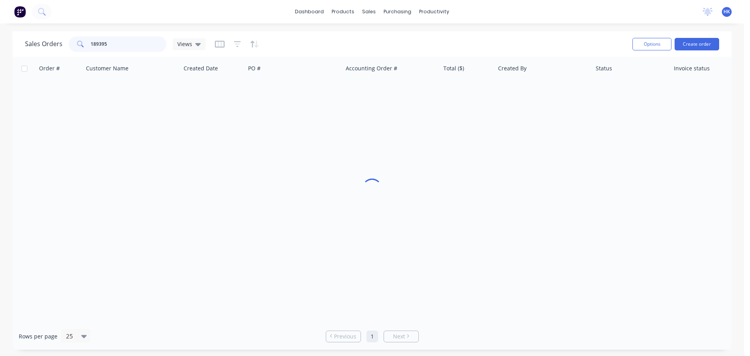
click at [119, 41] on input "189395" at bounding box center [129, 44] width 76 height 16
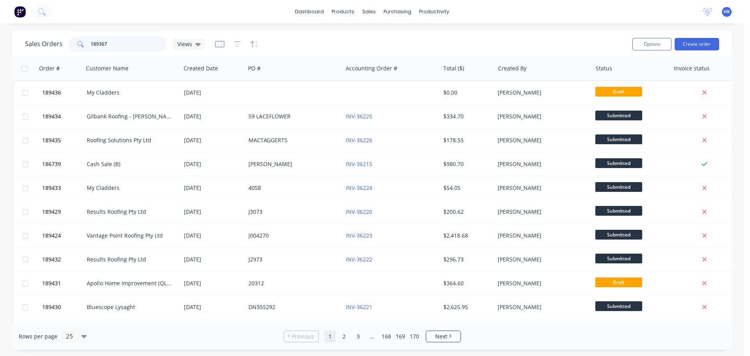
type input "189367"
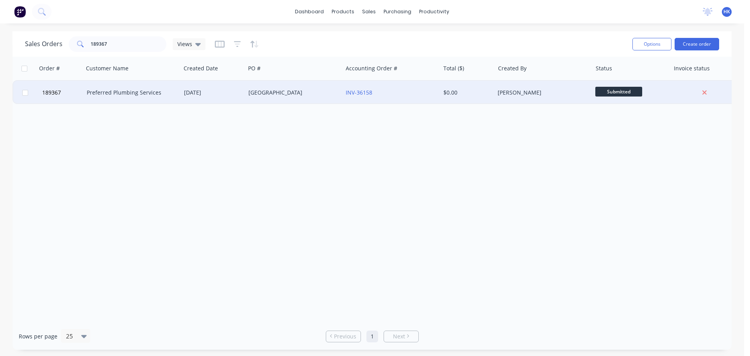
click at [142, 100] on div "Preferred Plumbing Services" at bounding box center [132, 92] width 97 height 23
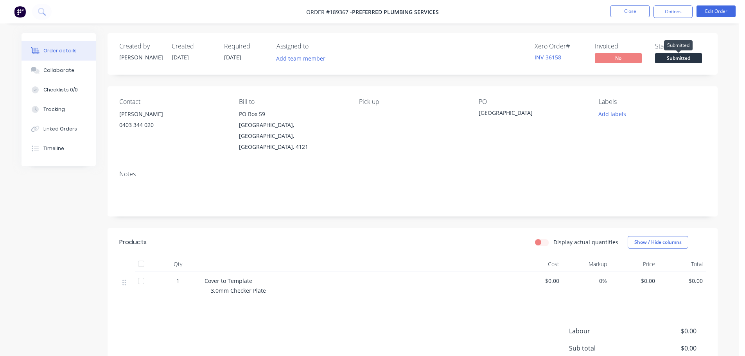
click at [661, 56] on span "Submitted" at bounding box center [678, 58] width 47 height 10
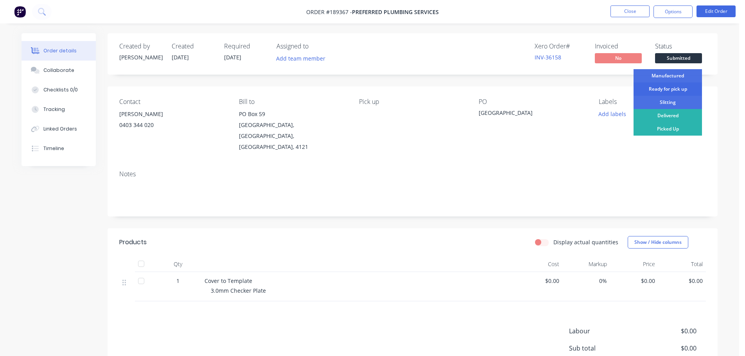
click at [678, 86] on div "Ready for pick up" at bounding box center [667, 88] width 68 height 13
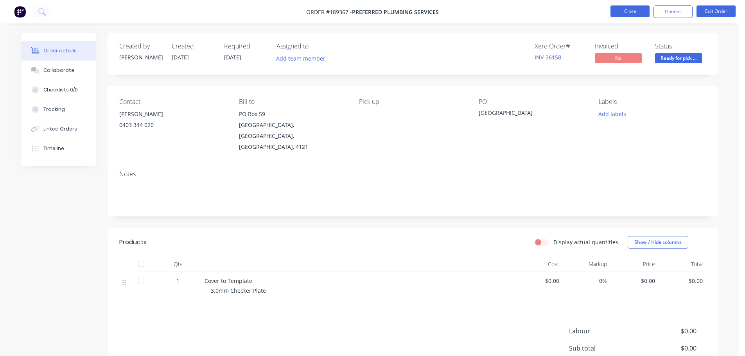
click at [632, 13] on button "Close" at bounding box center [629, 11] width 39 height 12
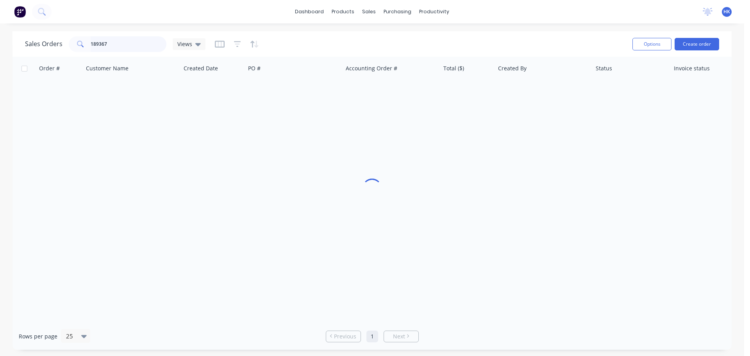
click at [140, 49] on input "189367" at bounding box center [129, 44] width 76 height 16
click at [139, 49] on input "189367" at bounding box center [129, 44] width 76 height 16
type input "189433"
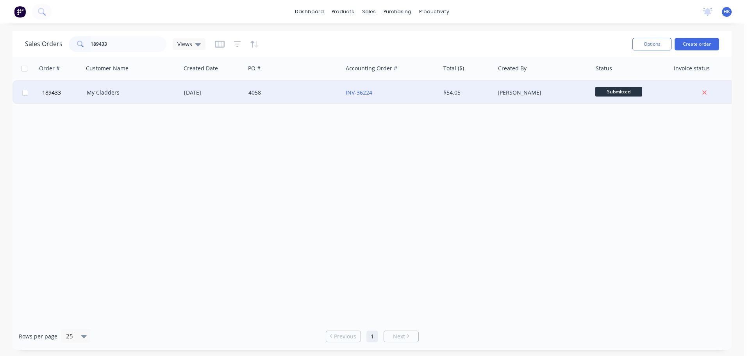
click at [310, 98] on div "4058" at bounding box center [293, 92] width 97 height 23
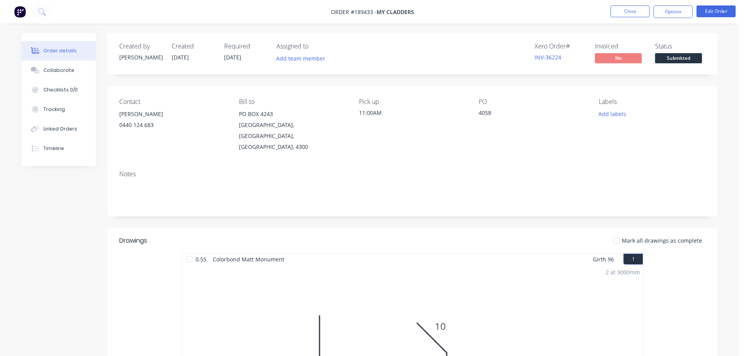
click at [689, 64] on button "Submitted" at bounding box center [678, 59] width 47 height 12
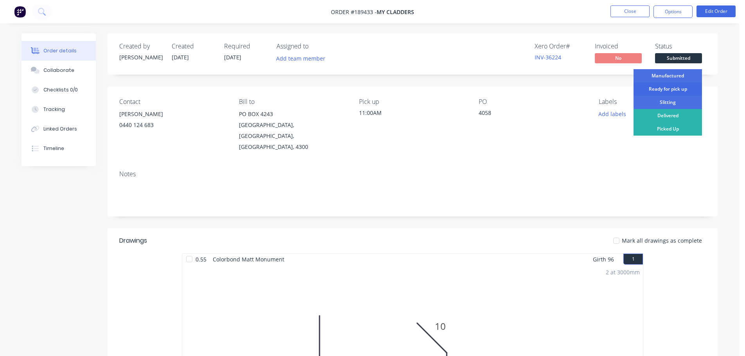
click at [687, 88] on div "Ready for pick up" at bounding box center [667, 88] width 68 height 13
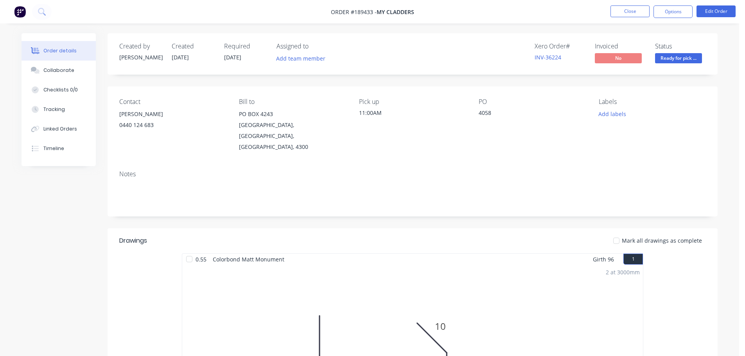
click at [629, 5] on nav "Order #189433 - My Cladders Close Options Edit Order" at bounding box center [372, 11] width 745 height 23
click at [630, 13] on button "Close" at bounding box center [629, 11] width 39 height 12
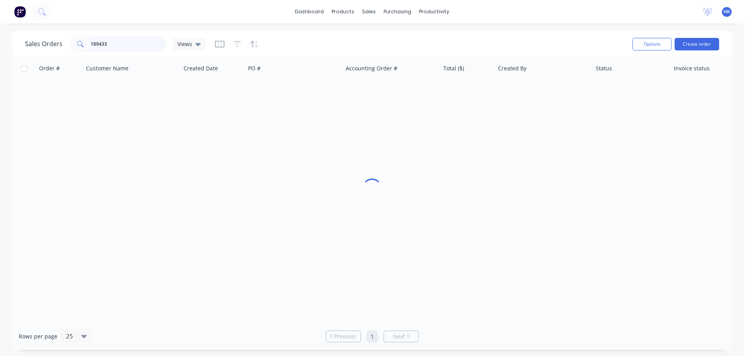
click at [131, 44] on input "189433" at bounding box center [129, 44] width 76 height 16
click at [131, 43] on input "189433" at bounding box center [129, 44] width 76 height 16
type input "188957"
click at [120, 87] on div "Rainvale T/As Matrix Steel" at bounding box center [132, 92] width 97 height 23
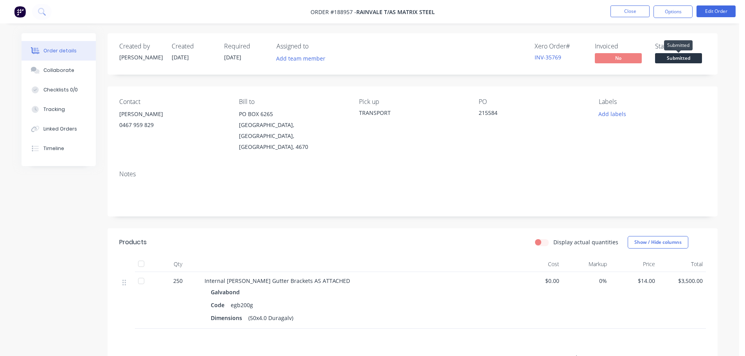
click at [668, 56] on span "Submitted" at bounding box center [678, 58] width 47 height 10
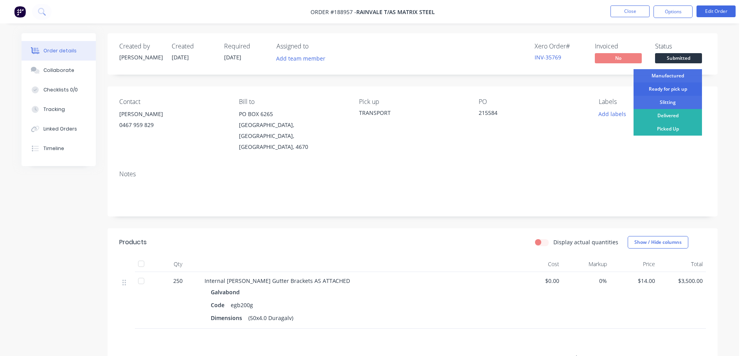
click at [682, 87] on div "Ready for pick up" at bounding box center [667, 88] width 68 height 13
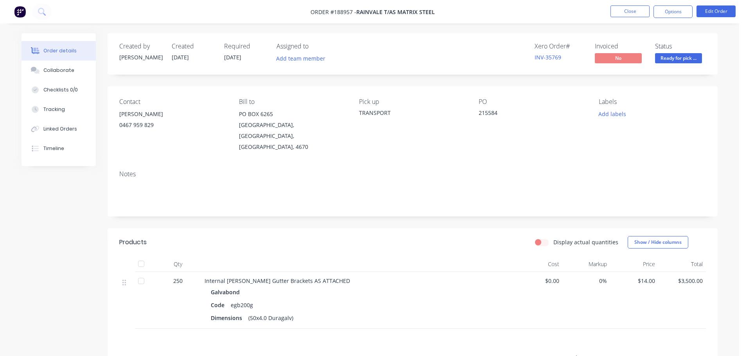
click at [636, 20] on nav "Order #188957 - Rainvale T/As Matrix Steel Close Options Edit Order" at bounding box center [372, 11] width 745 height 23
click at [630, 10] on button "Close" at bounding box center [629, 11] width 39 height 12
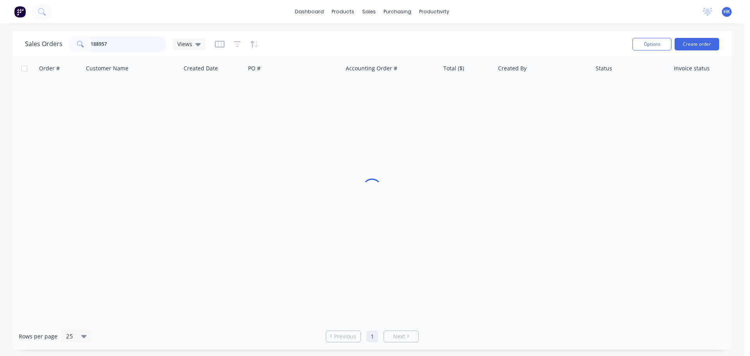
click at [134, 49] on input "188957" at bounding box center [129, 44] width 76 height 16
